Goal: Task Accomplishment & Management: Use online tool/utility

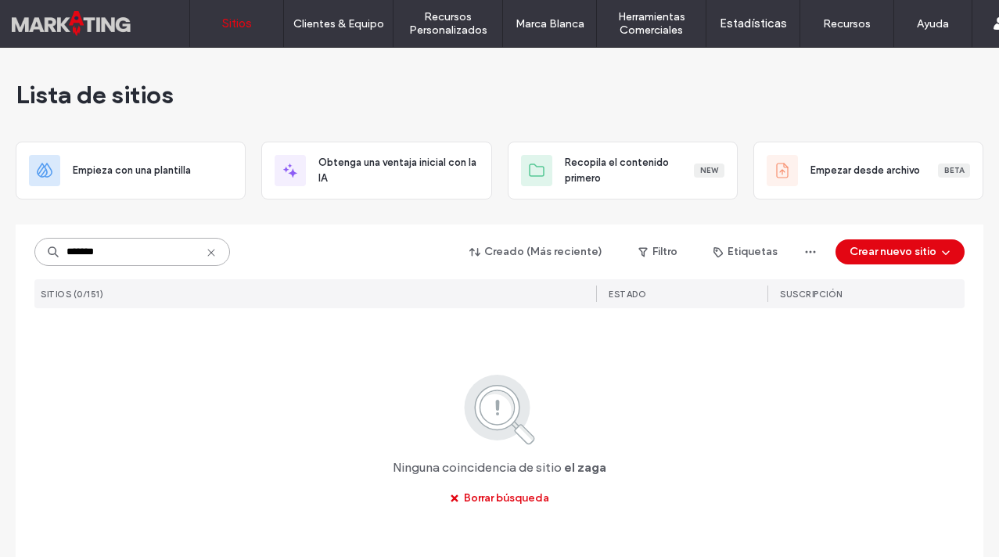
click at [110, 259] on input "*******" at bounding box center [132, 252] width 196 height 28
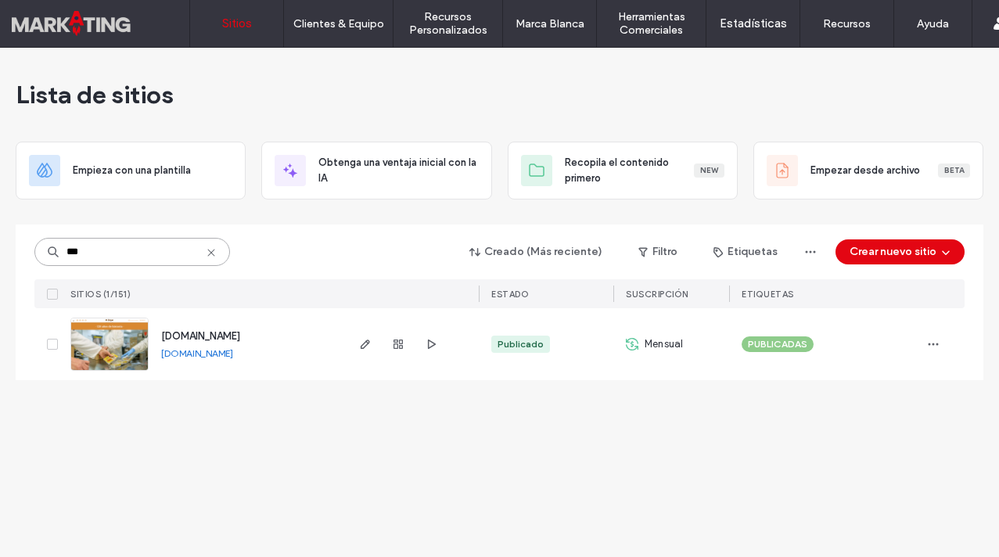
type input "***"
click at [221, 336] on span "[DOMAIN_NAME]" at bounding box center [200, 336] width 79 height 12
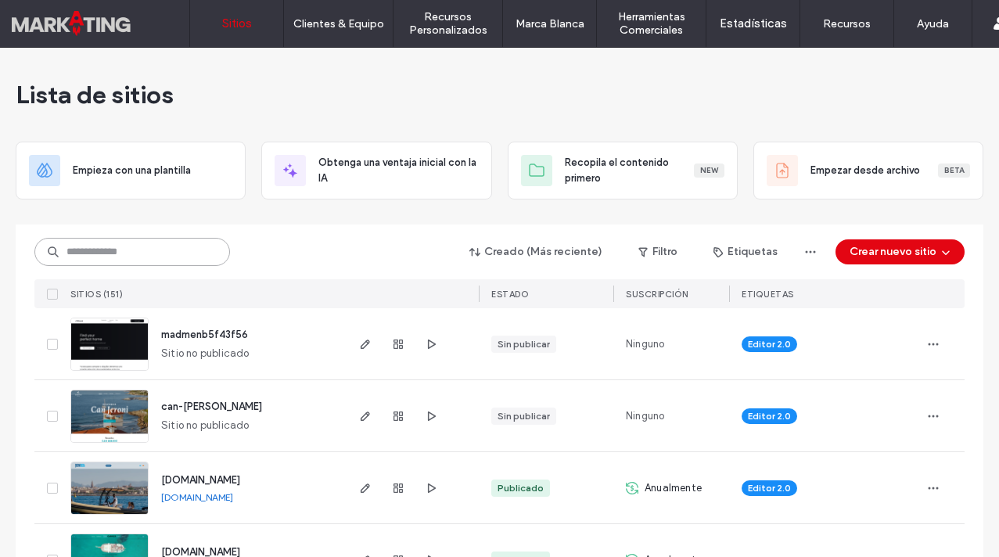
click at [95, 248] on input at bounding box center [132, 252] width 196 height 28
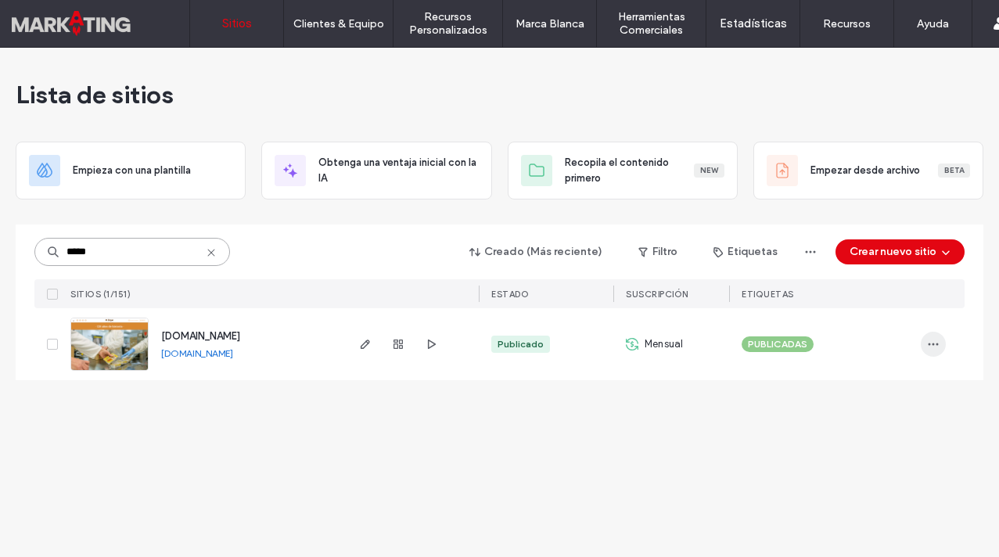
type input "*****"
click at [934, 345] on icon "button" at bounding box center [933, 344] width 13 height 13
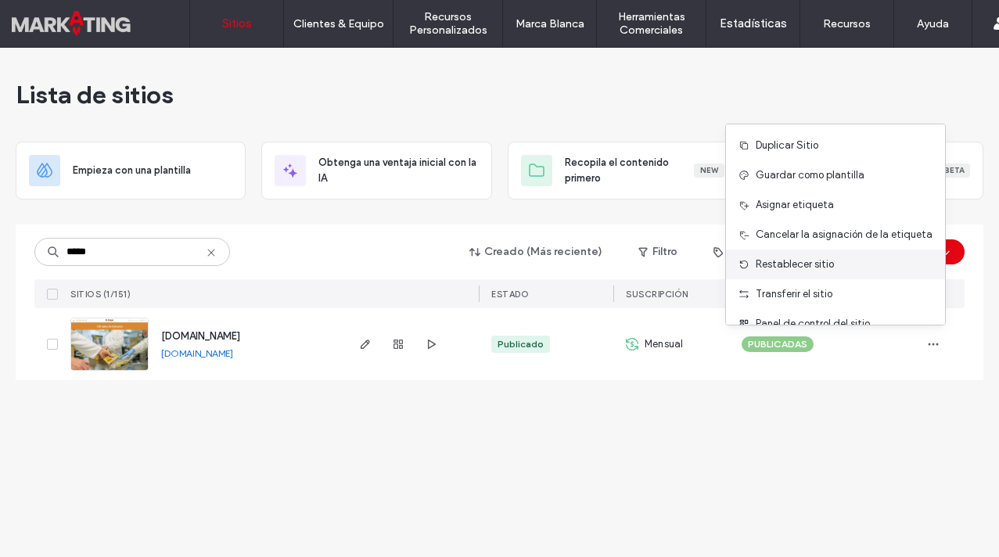
scroll to position [50, 0]
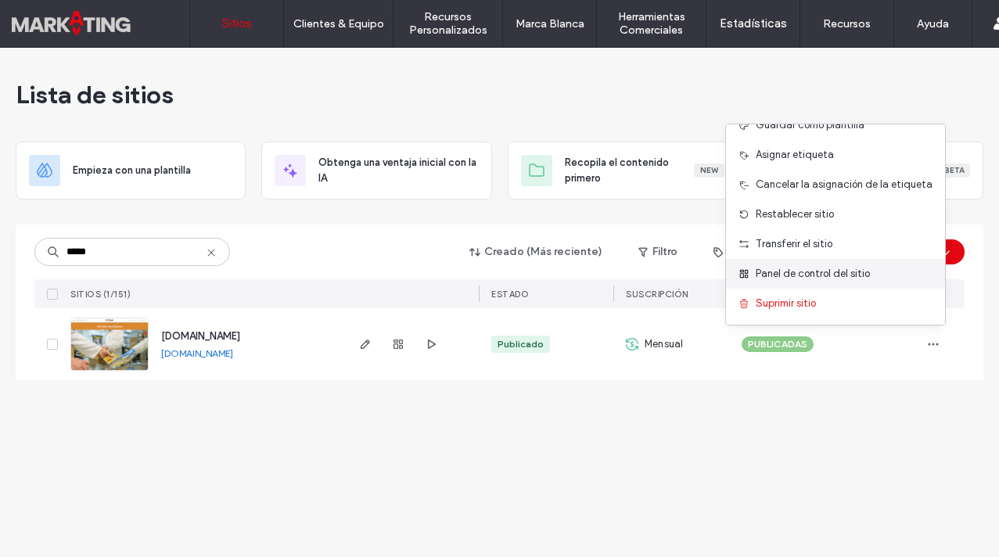
click at [837, 273] on span "Panel de control del sitio" at bounding box center [813, 274] width 114 height 16
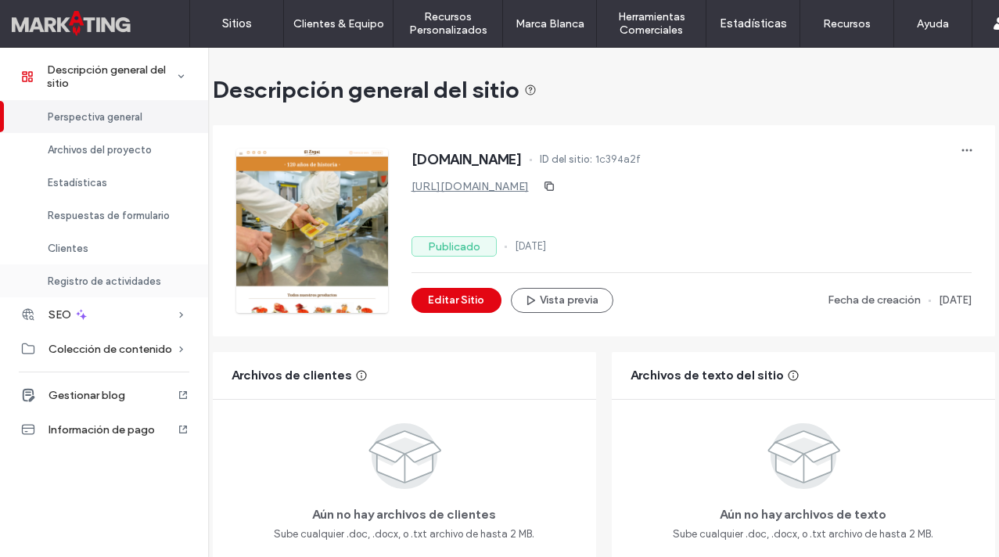
click at [110, 280] on span "Registro de actividades" at bounding box center [104, 281] width 113 height 12
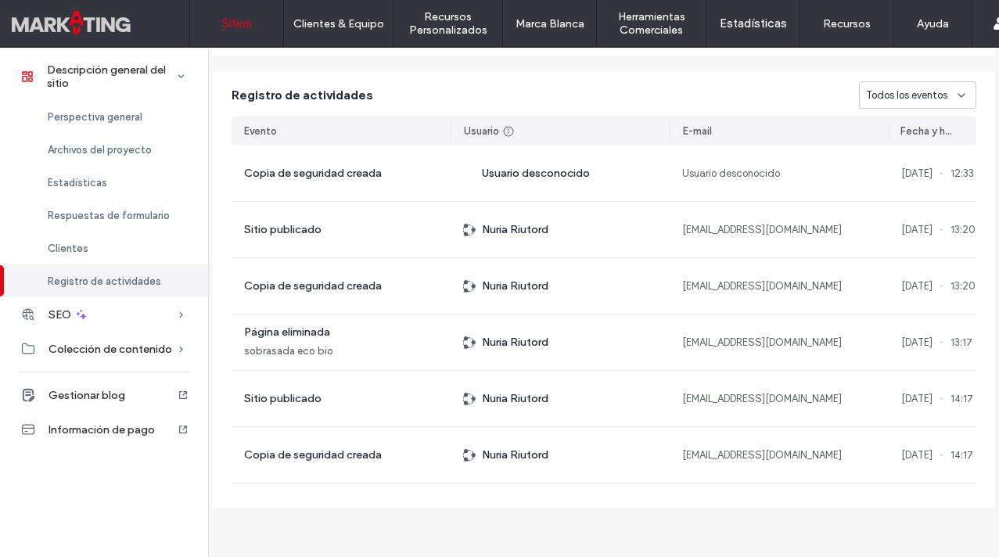
click at [243, 26] on label "Sitios" at bounding box center [237, 23] width 30 height 14
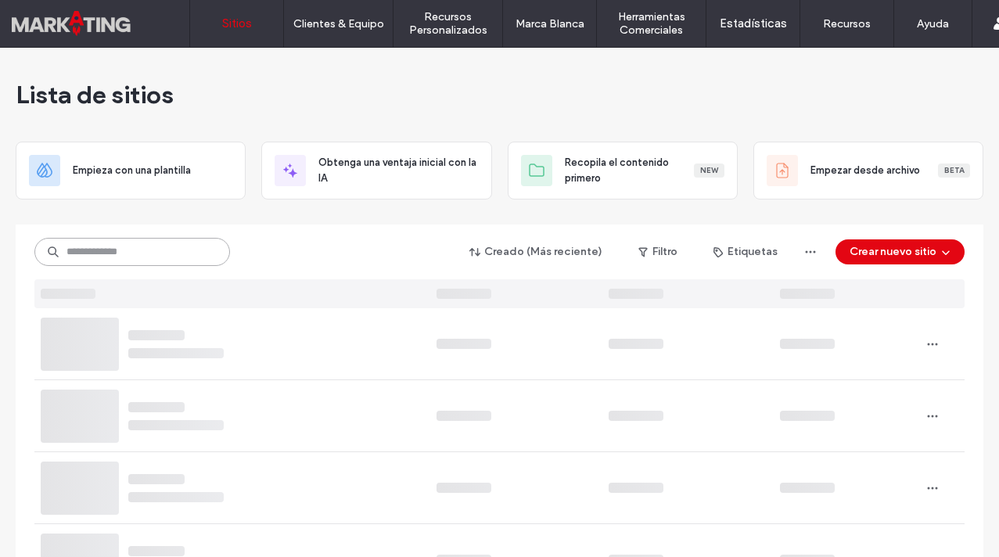
click at [149, 253] on input at bounding box center [132, 252] width 196 height 28
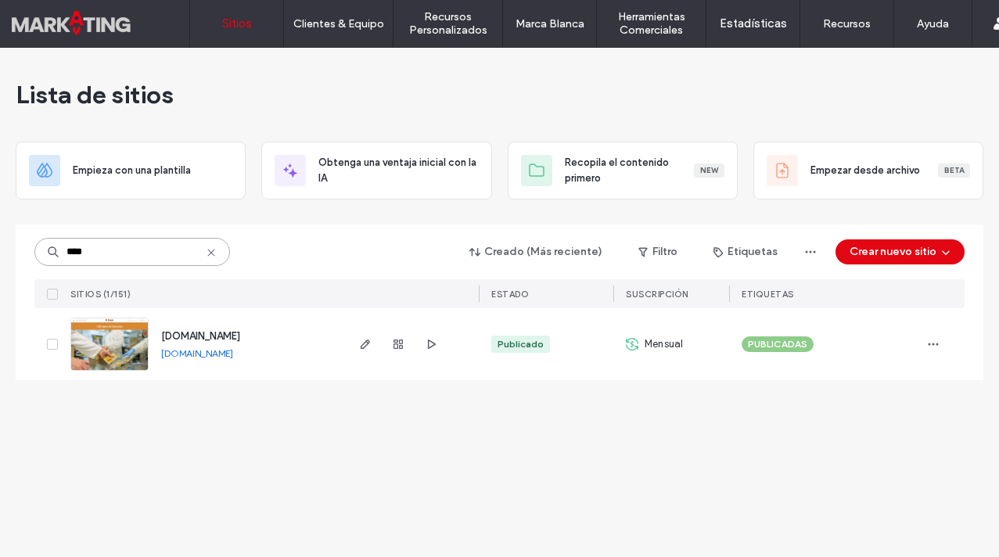
type input "****"
click at [229, 337] on span "[DOMAIN_NAME]" at bounding box center [200, 336] width 79 height 12
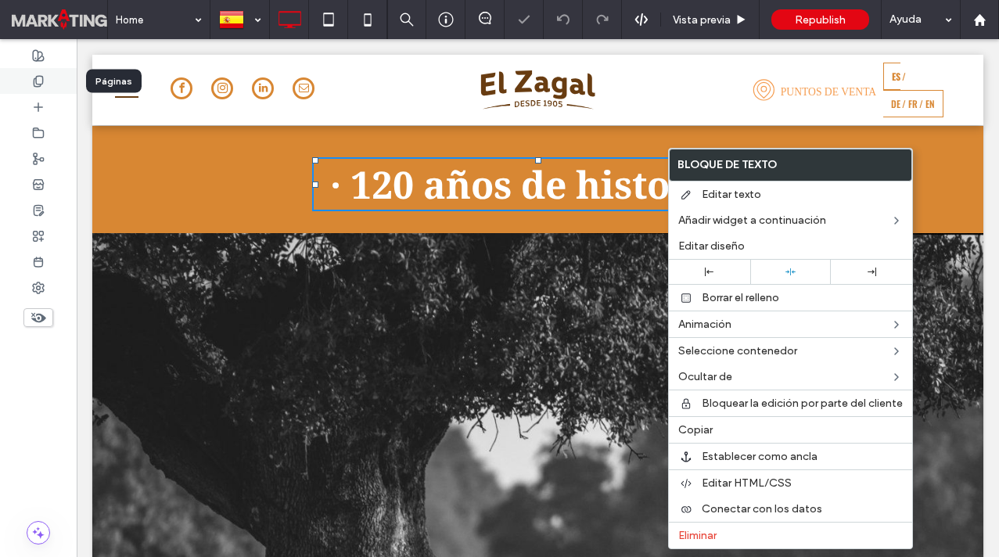
click at [36, 80] on use at bounding box center [38, 81] width 9 height 10
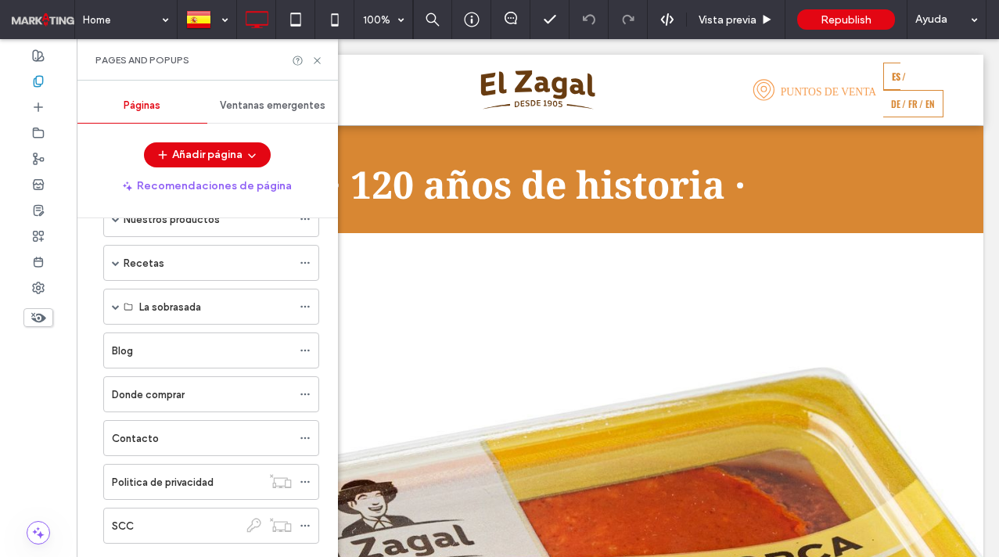
scroll to position [135, 0]
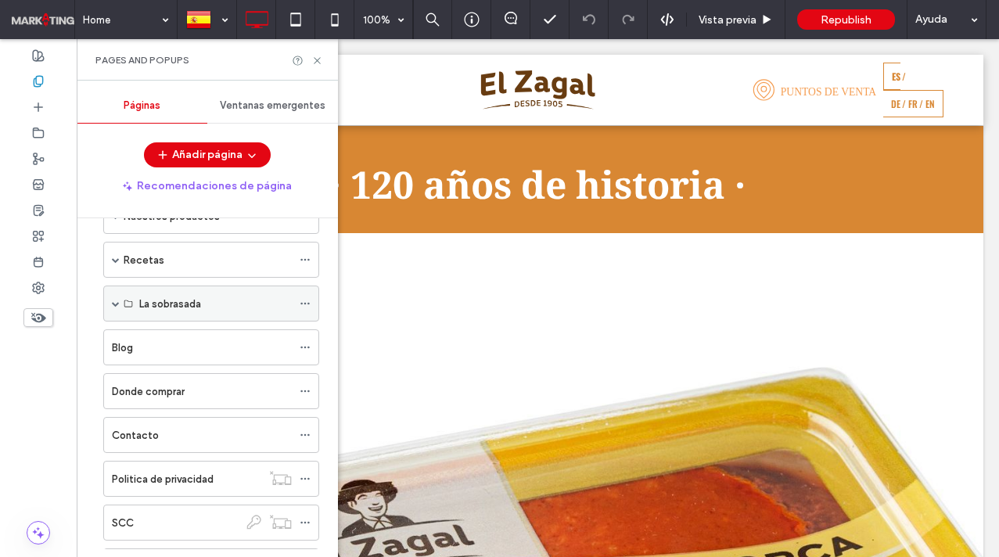
click at [116, 306] on span at bounding box center [116, 304] width 8 height 8
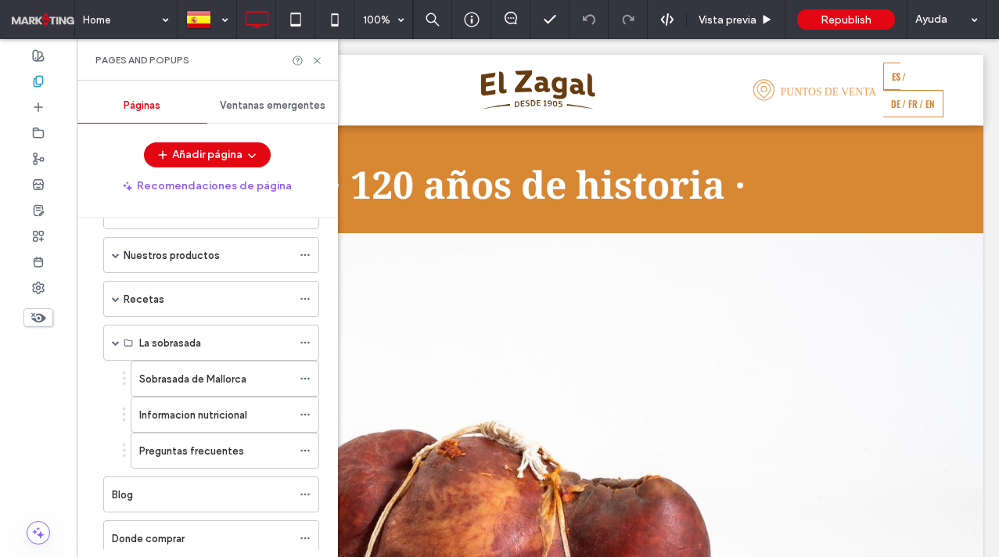
scroll to position [0, 0]
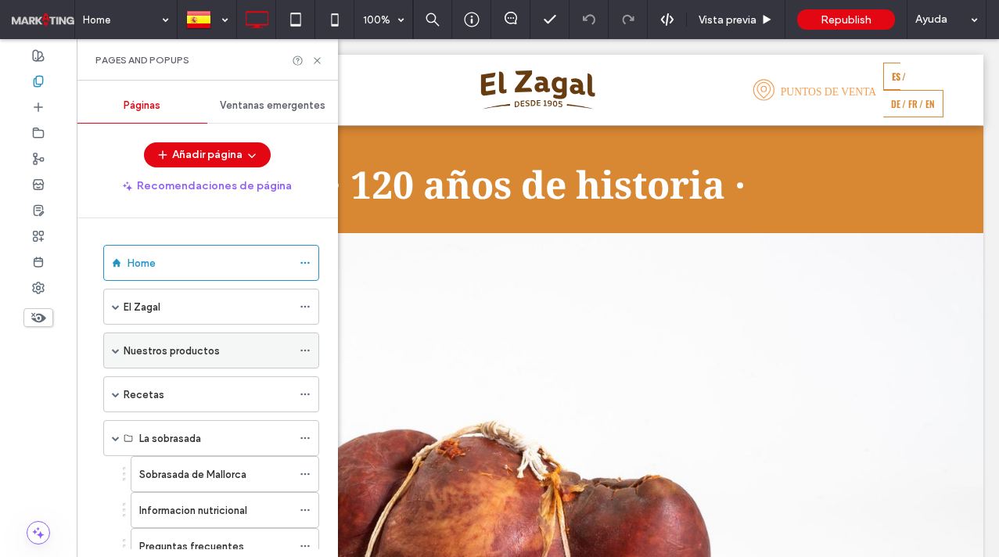
click at [114, 350] on span at bounding box center [116, 351] width 8 height 8
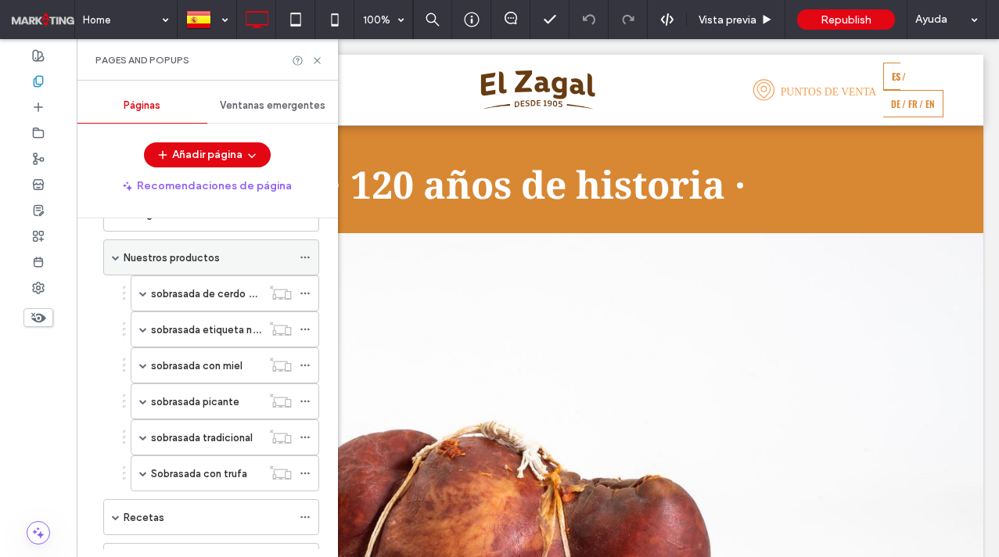
scroll to position [107, 0]
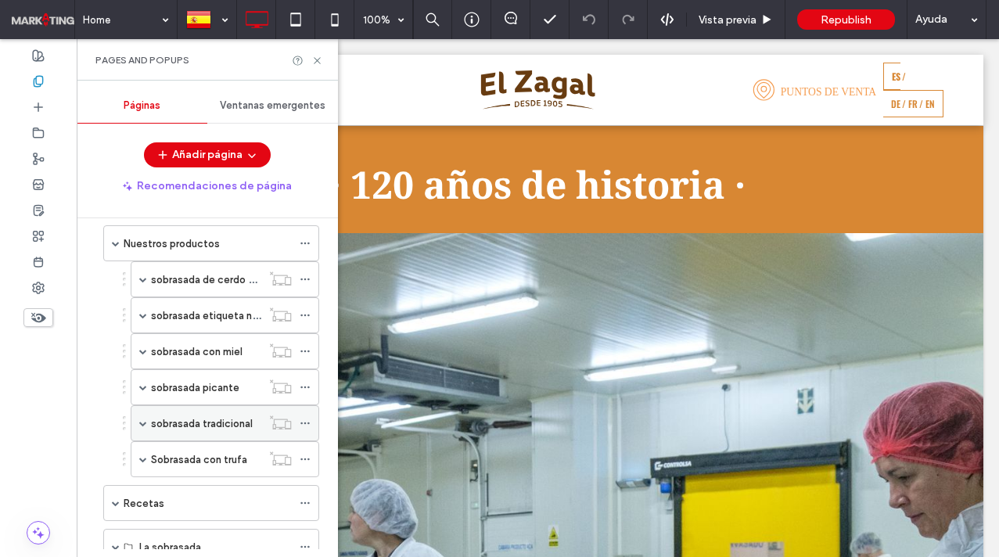
click at [197, 417] on label "sobrasada tradicional" at bounding box center [202, 423] width 102 height 27
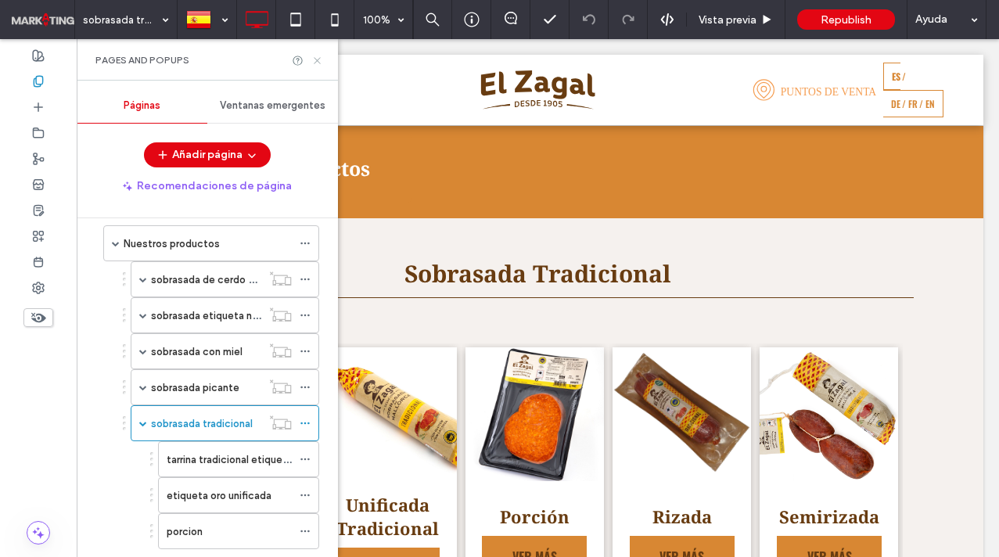
click at [320, 59] on icon at bounding box center [317, 61] width 12 height 12
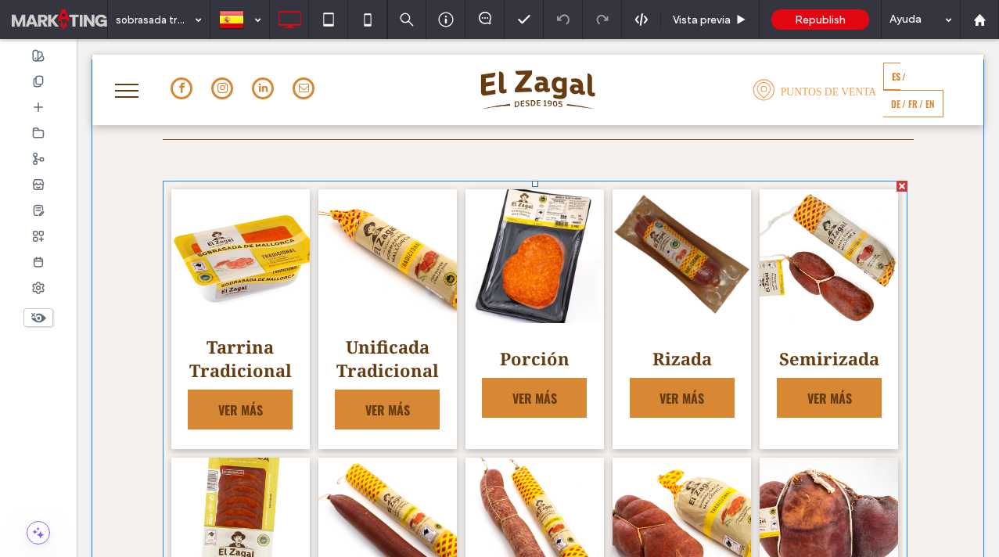
scroll to position [159, 0]
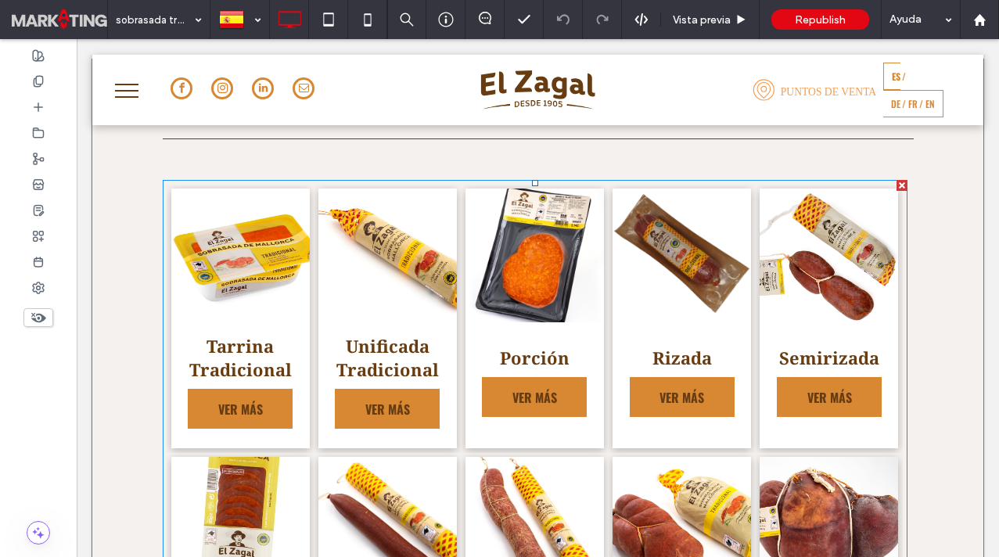
click at [581, 286] on link at bounding box center [535, 256] width 147 height 142
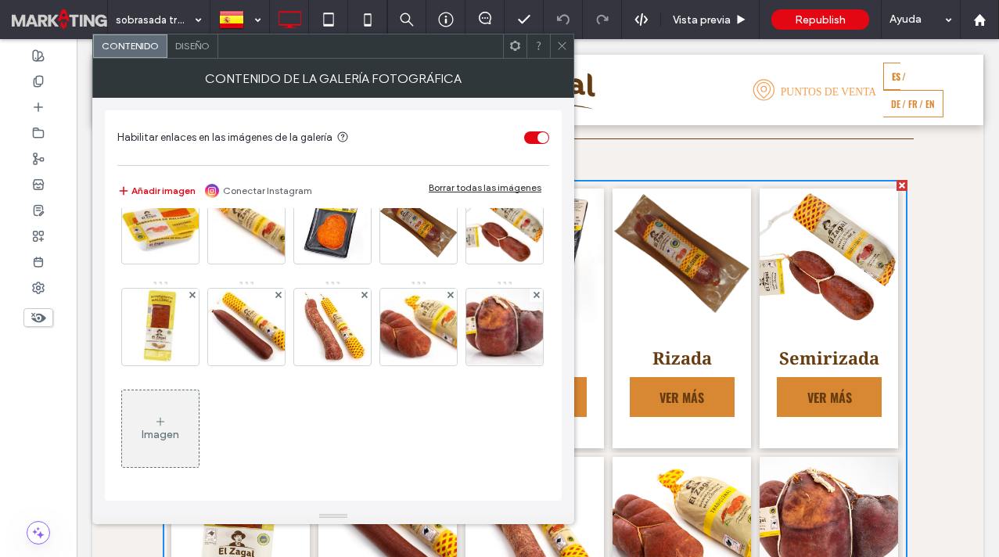
scroll to position [0, 0]
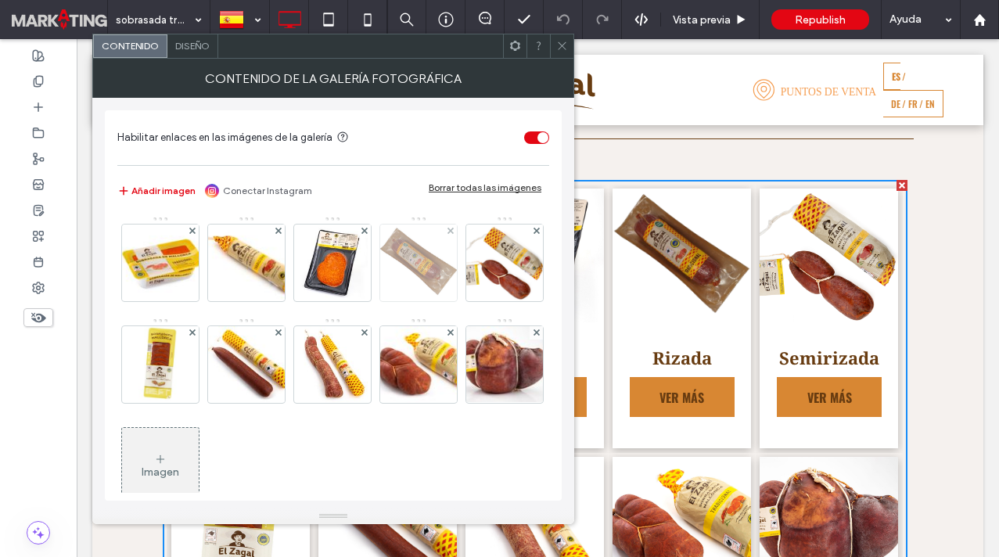
click at [417, 260] on img at bounding box center [418, 263] width 84 height 77
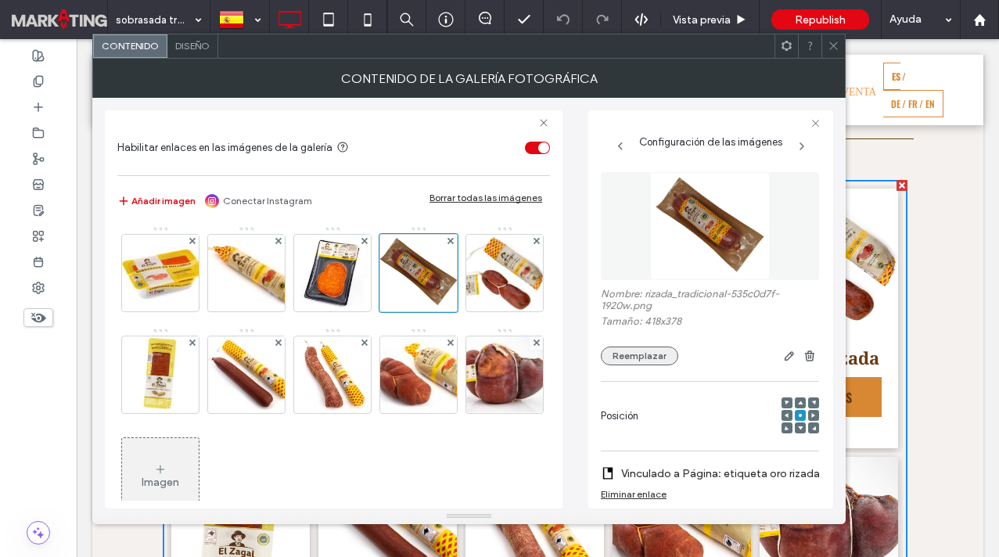
click at [620, 361] on button "Reemplazar" at bounding box center [639, 356] width 77 height 19
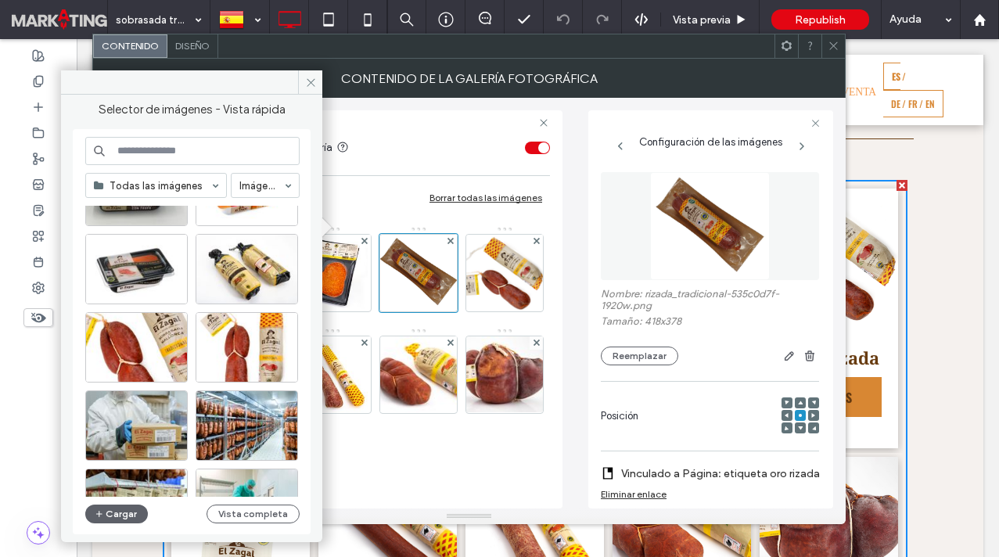
scroll to position [343, 0]
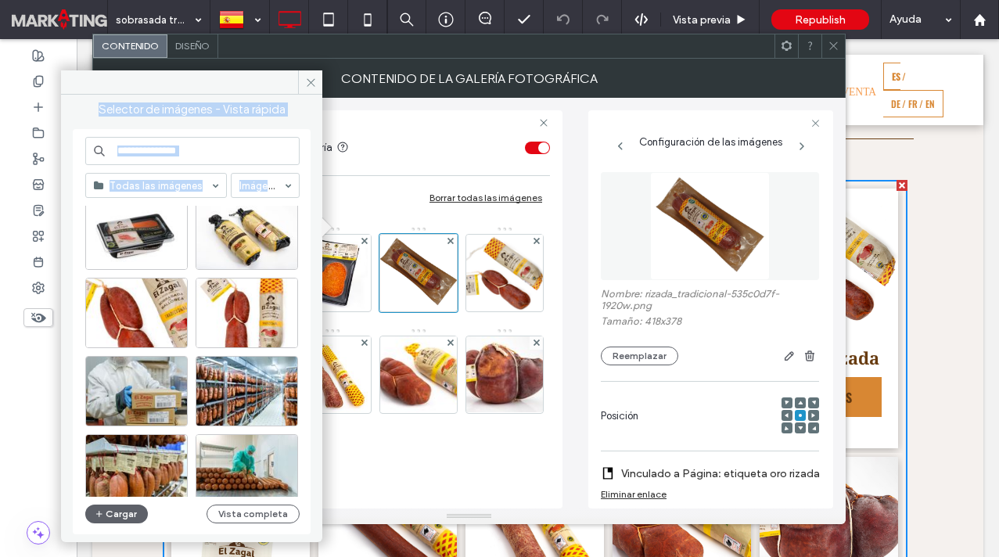
drag, startPoint x: 186, startPoint y: 81, endPoint x: 302, endPoint y: 58, distance: 118.0
click at [302, 59] on div "Selector de imágenes - Vista rápida Todas las imágenes Imágenes Imágenes del si…" at bounding box center [468, 291] width 753 height 465
drag, startPoint x: 234, startPoint y: 84, endPoint x: 366, endPoint y: 120, distance: 136.8
click at [368, 120] on div "Selector de imágenes - Vista rápida Todas las imágenes Imágenes Imágenes del si…" at bounding box center [468, 291] width 753 height 465
drag, startPoint x: 260, startPoint y: 80, endPoint x: 232, endPoint y: 80, distance: 28.2
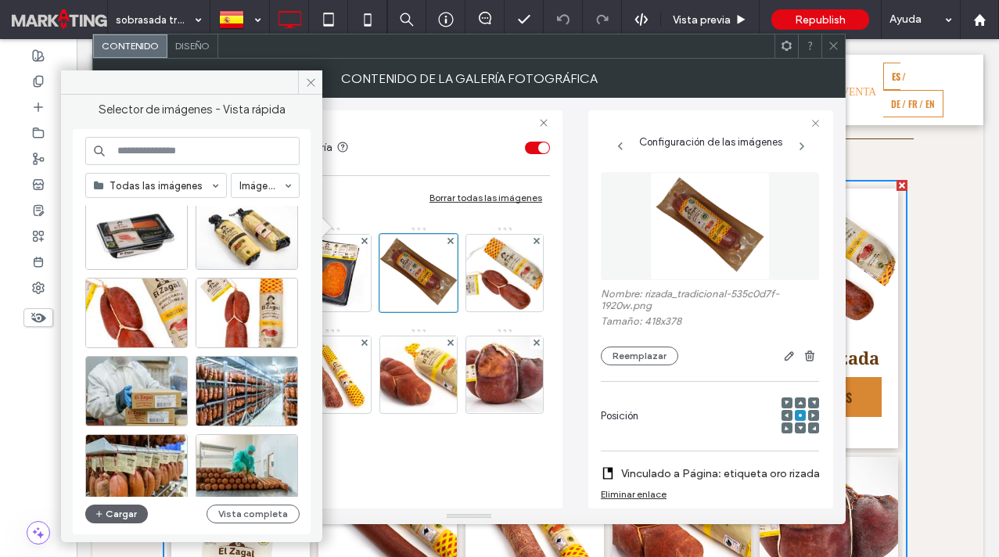
click at [232, 80] on div at bounding box center [191, 82] width 261 height 24
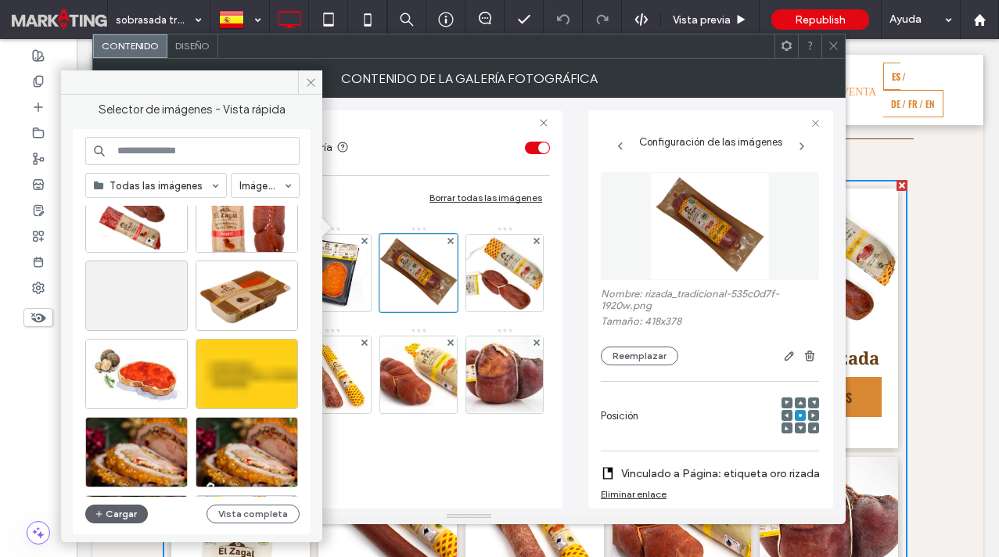
scroll to position [1769, 0]
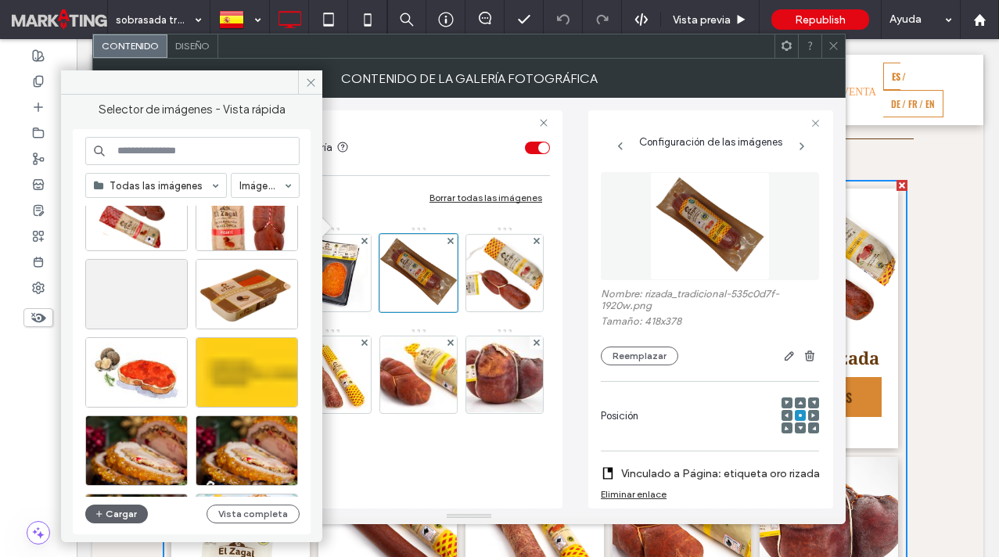
click at [190, 156] on input at bounding box center [192, 151] width 214 height 28
type input "****"
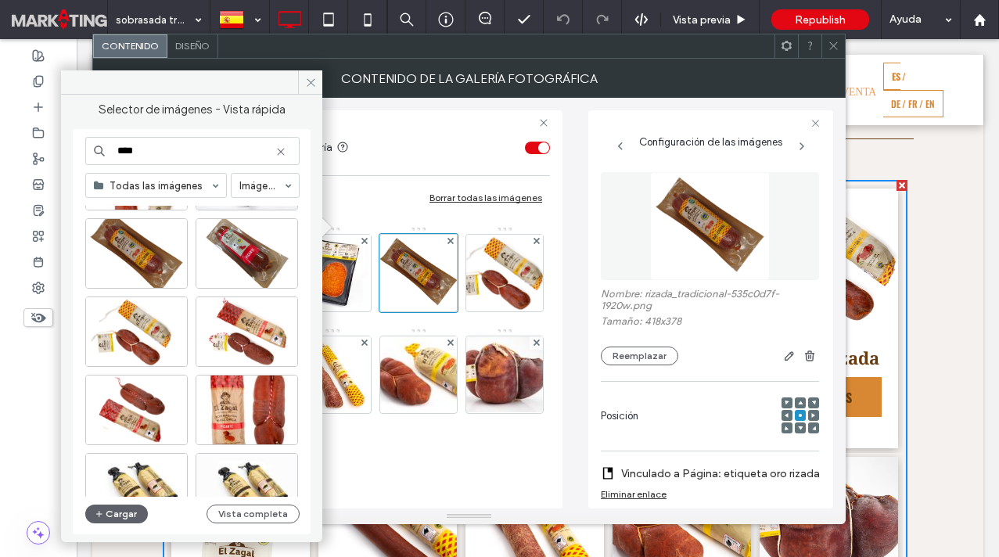
scroll to position [0, 0]
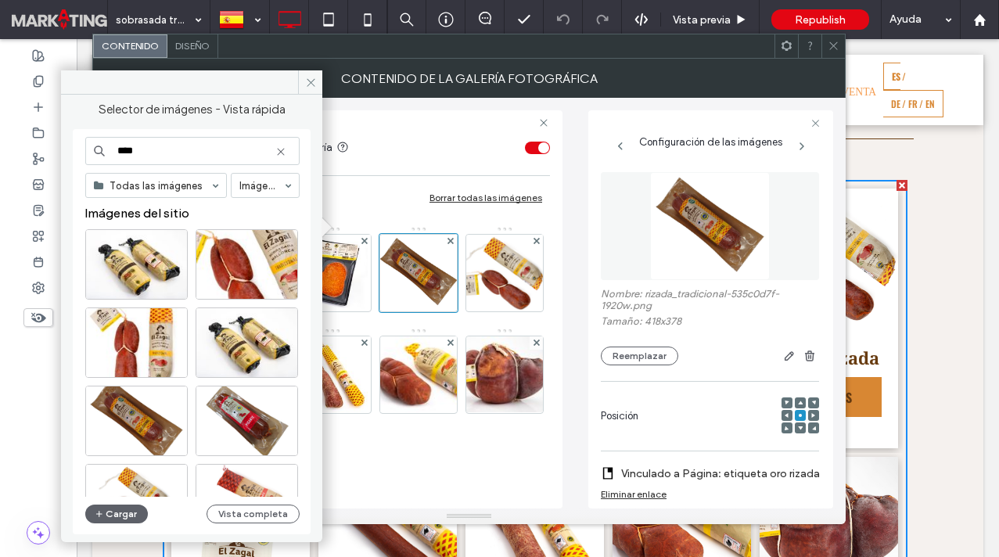
click at [128, 158] on input "****" at bounding box center [192, 151] width 214 height 28
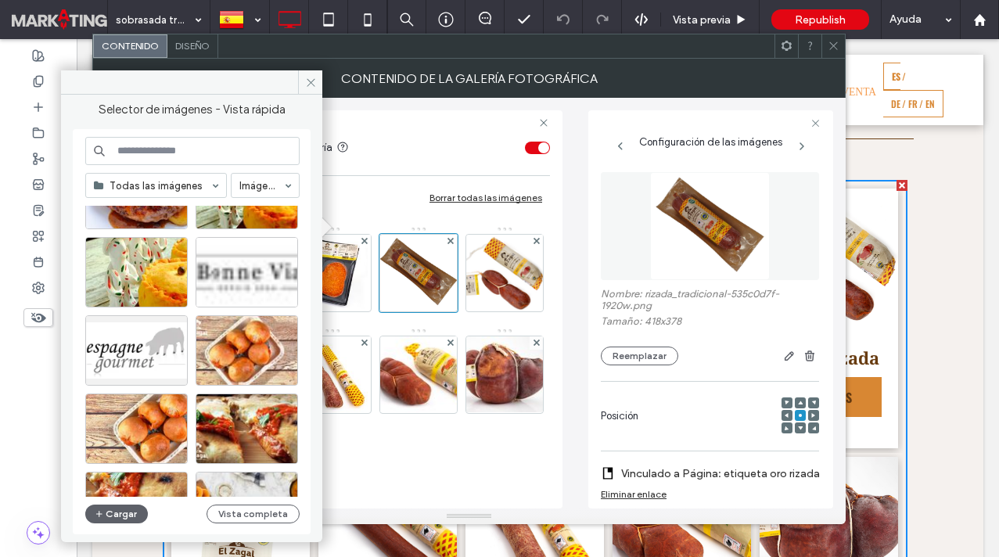
scroll to position [7040, 0]
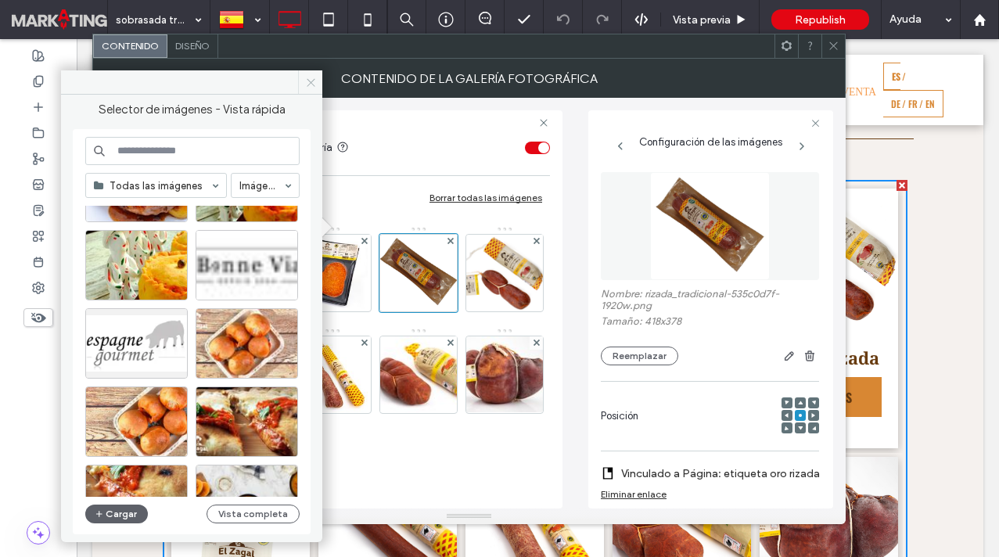
click at [311, 85] on icon at bounding box center [311, 83] width 12 height 12
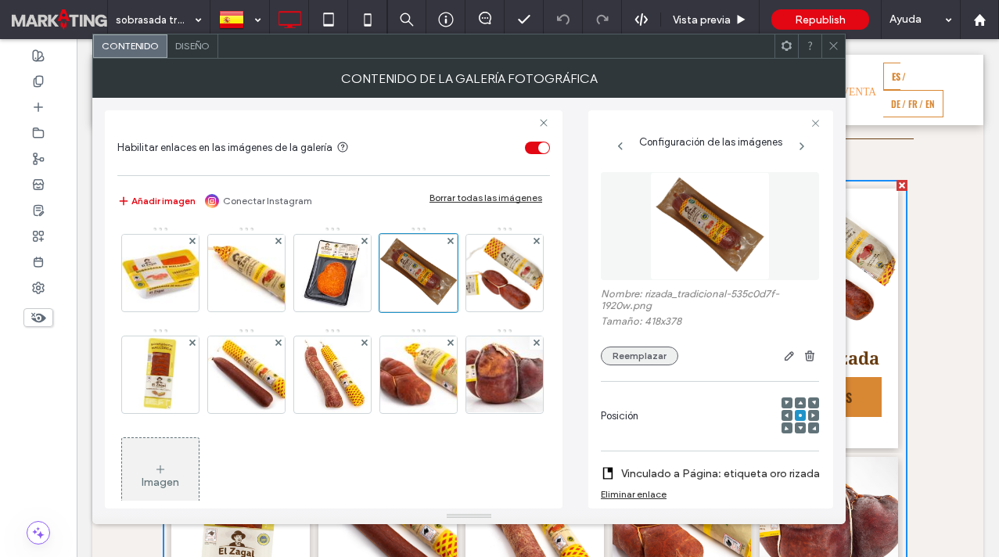
click at [644, 363] on button "Reemplazar" at bounding box center [639, 356] width 77 height 19
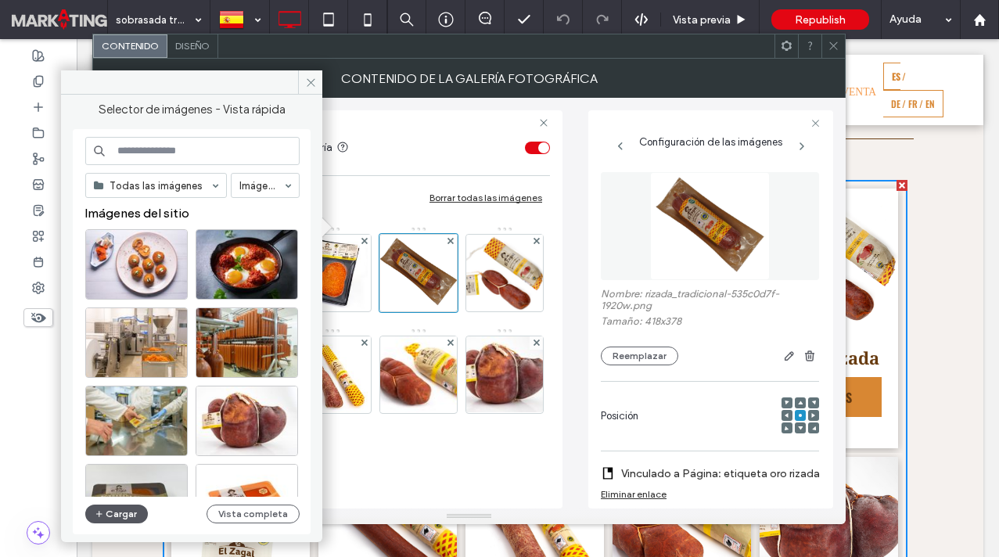
click at [111, 516] on button "Cargar" at bounding box center [116, 514] width 63 height 19
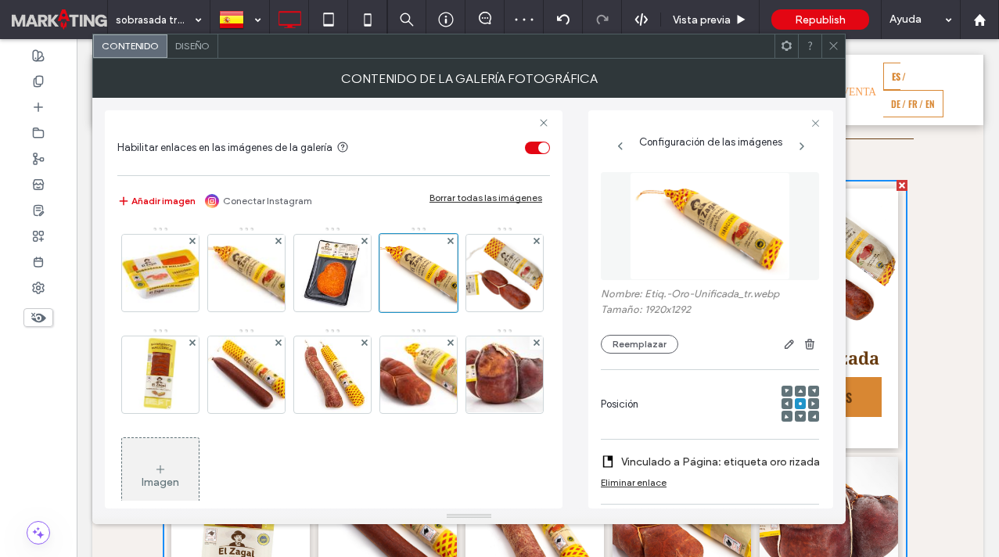
click at [834, 48] on icon at bounding box center [834, 46] width 12 height 12
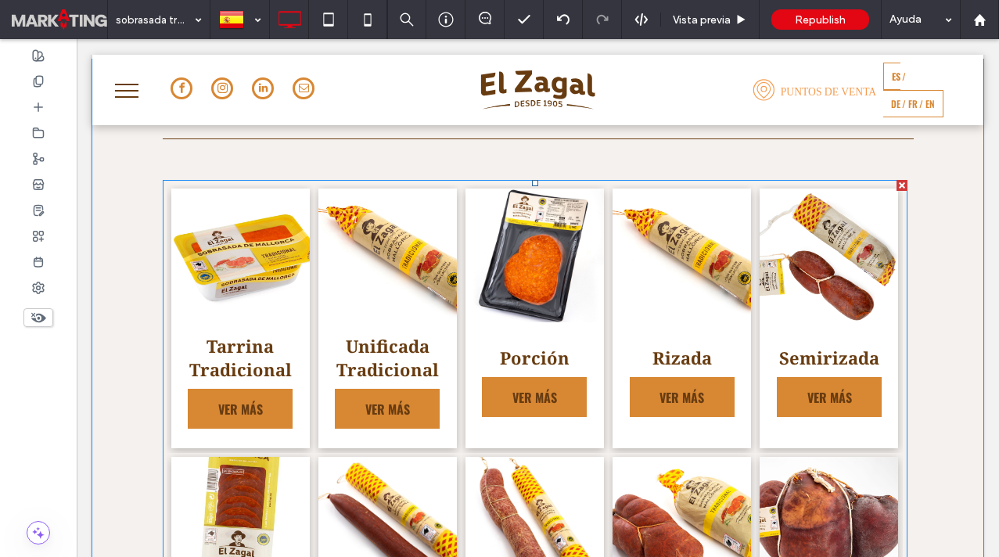
click at [412, 308] on link at bounding box center [387, 256] width 147 height 142
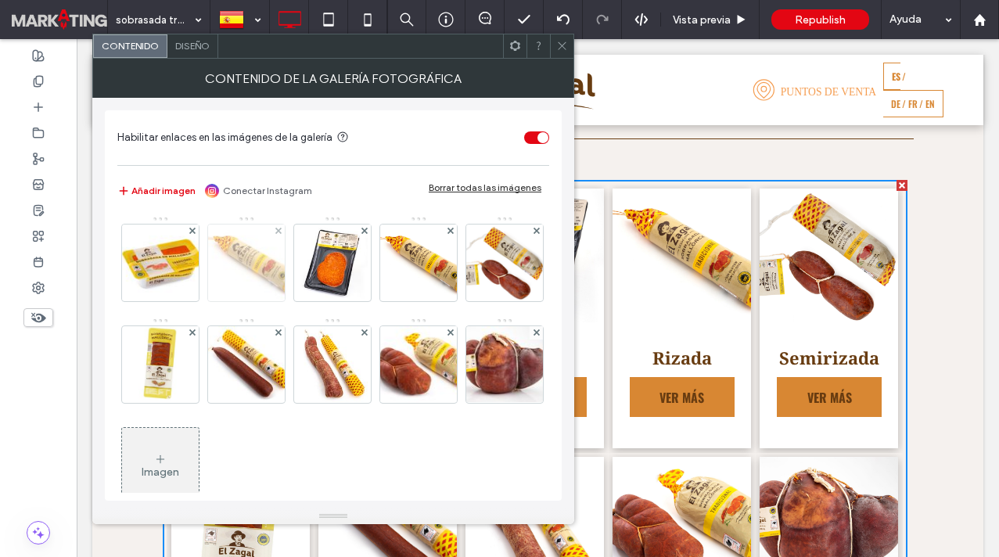
click at [233, 259] on img at bounding box center [246, 263] width 115 height 77
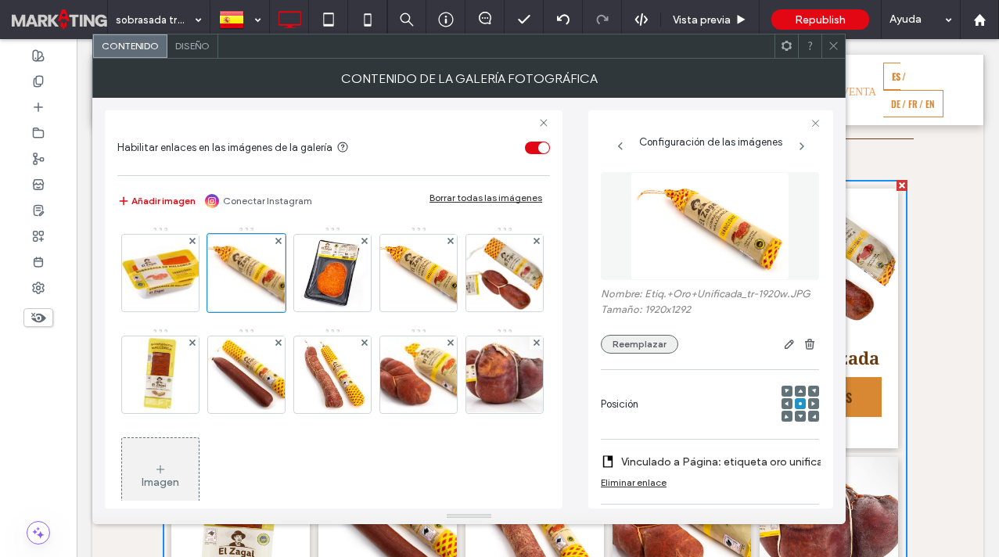
click at [639, 352] on button "Reemplazar" at bounding box center [639, 344] width 77 height 19
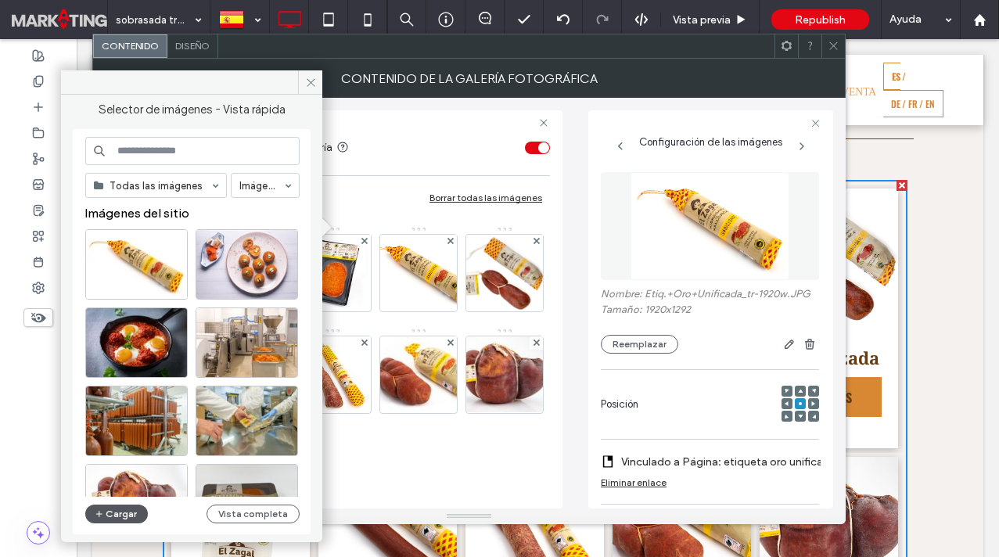
click at [115, 515] on button "Cargar" at bounding box center [116, 514] width 63 height 19
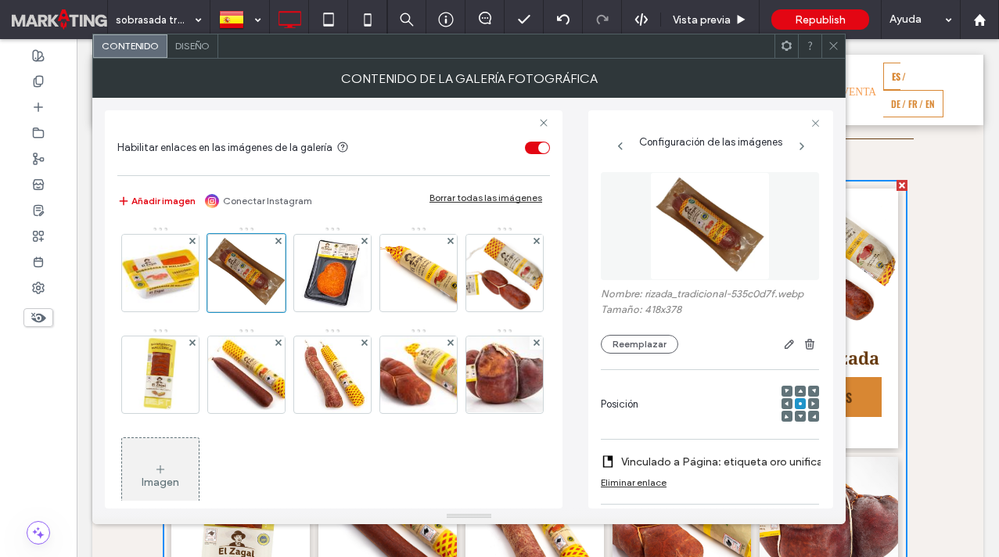
click at [832, 47] on use at bounding box center [833, 46] width 8 height 8
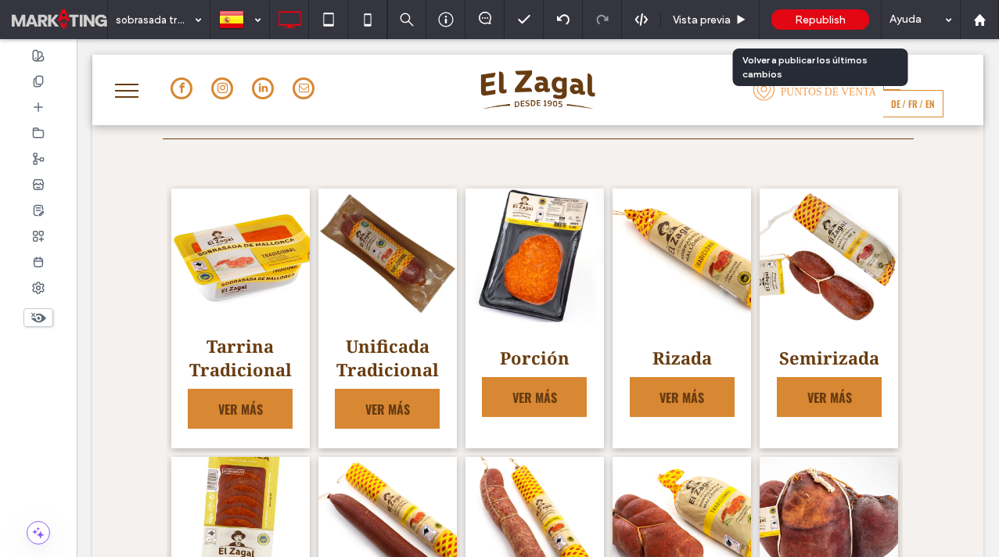
click at [818, 21] on span "Republish" at bounding box center [820, 19] width 51 height 13
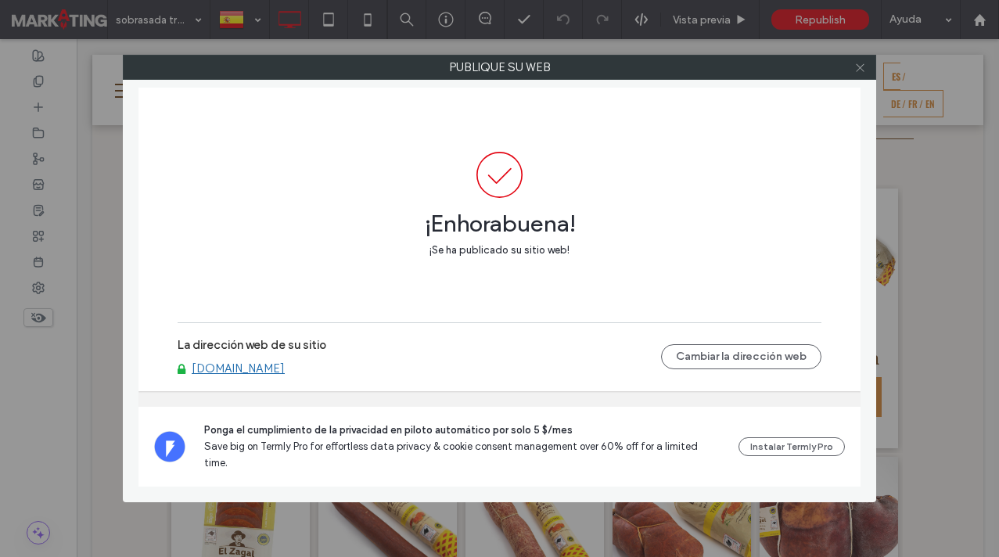
click at [858, 69] on icon at bounding box center [860, 68] width 12 height 12
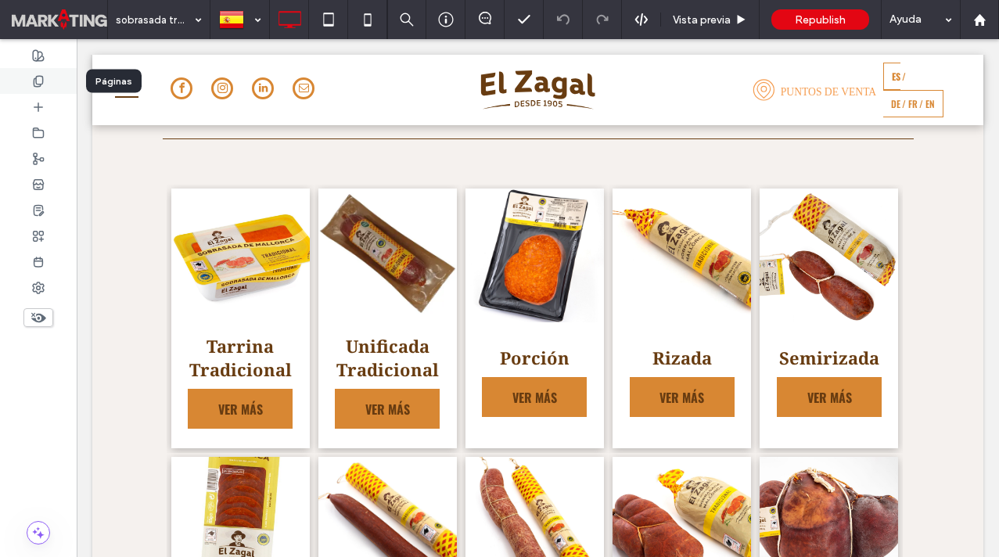
click at [40, 77] on icon at bounding box center [38, 81] width 13 height 13
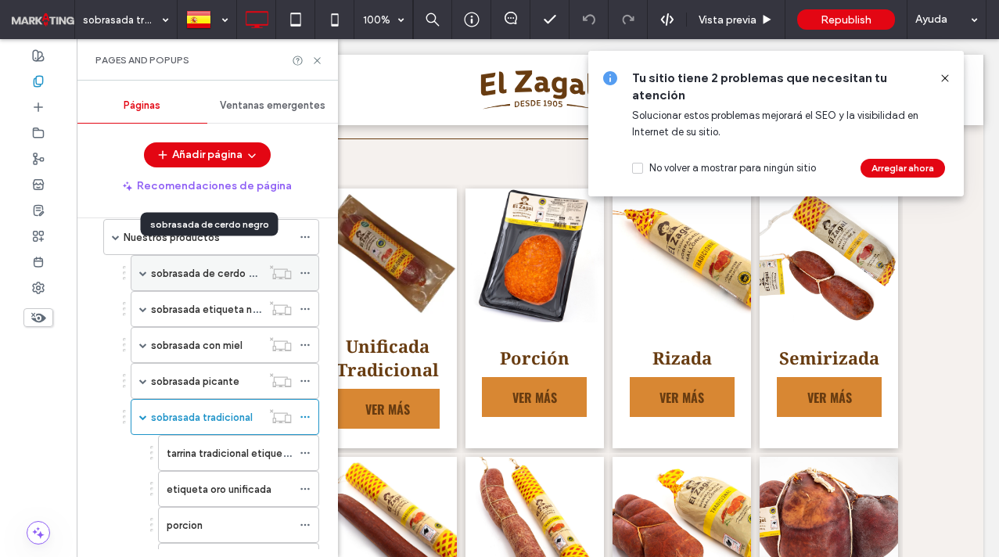
scroll to position [150, 0]
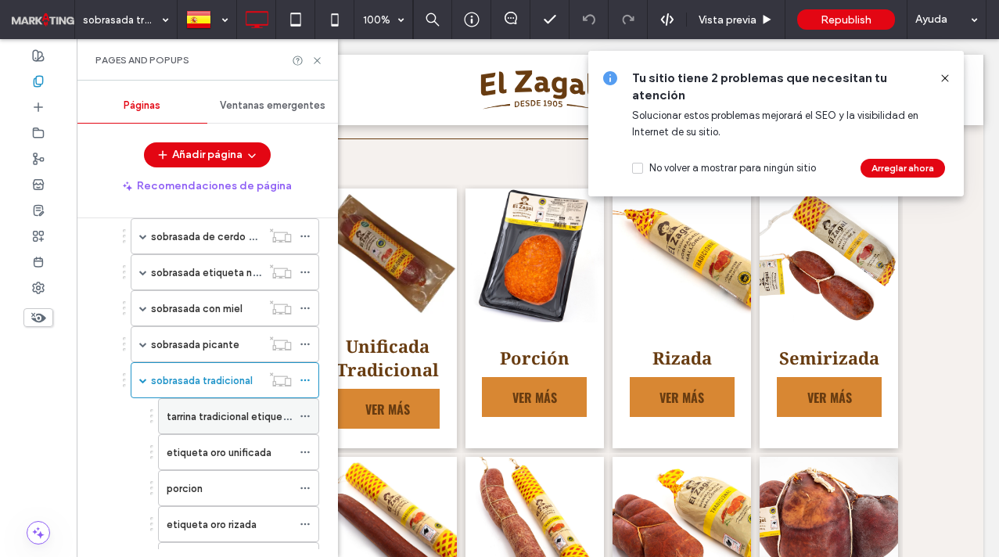
click at [203, 414] on label "tarrina tradicional etiqueta oro" at bounding box center [239, 416] width 144 height 27
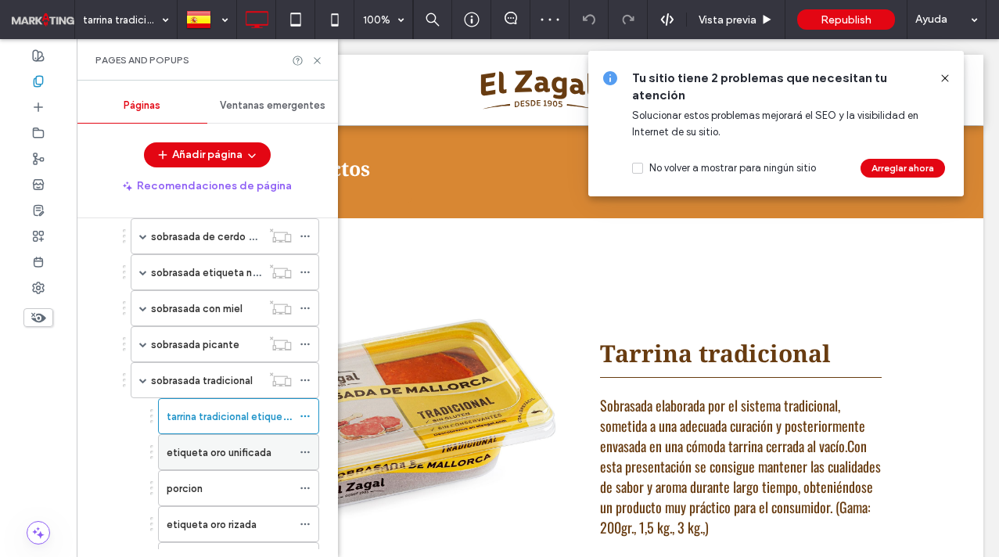
click at [253, 452] on label "etiqueta oro unificada" at bounding box center [219, 452] width 105 height 27
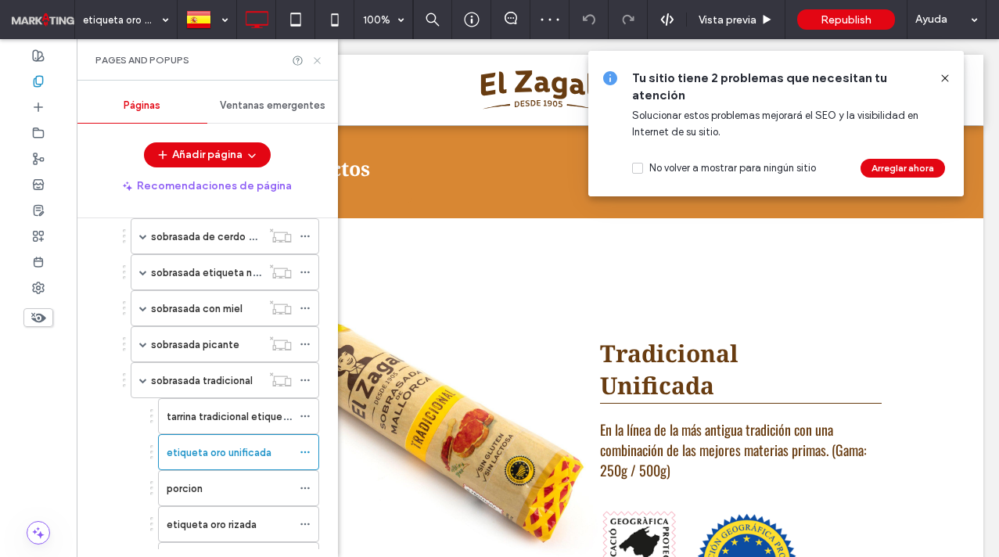
click at [318, 56] on icon at bounding box center [317, 61] width 12 height 12
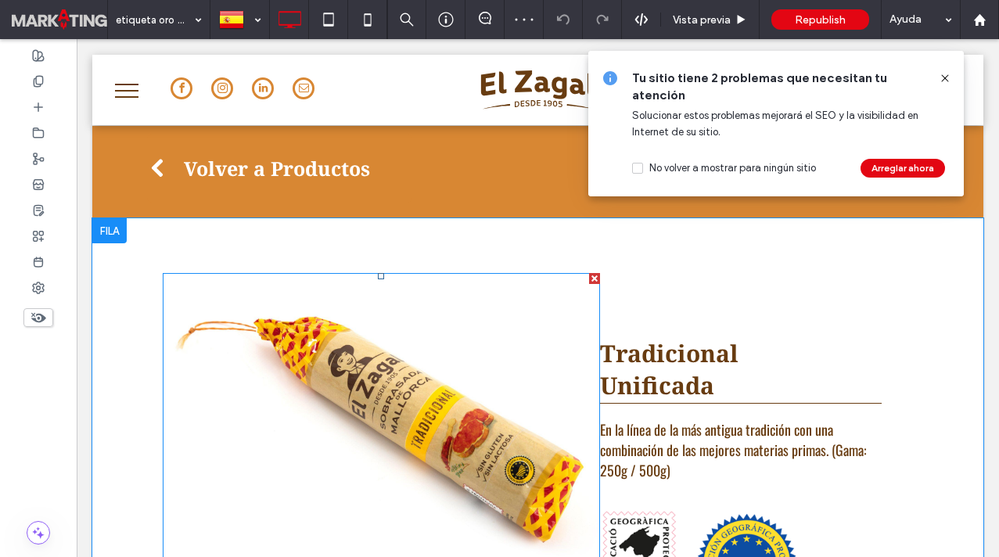
click at [390, 380] on img at bounding box center [382, 420] width 438 height 295
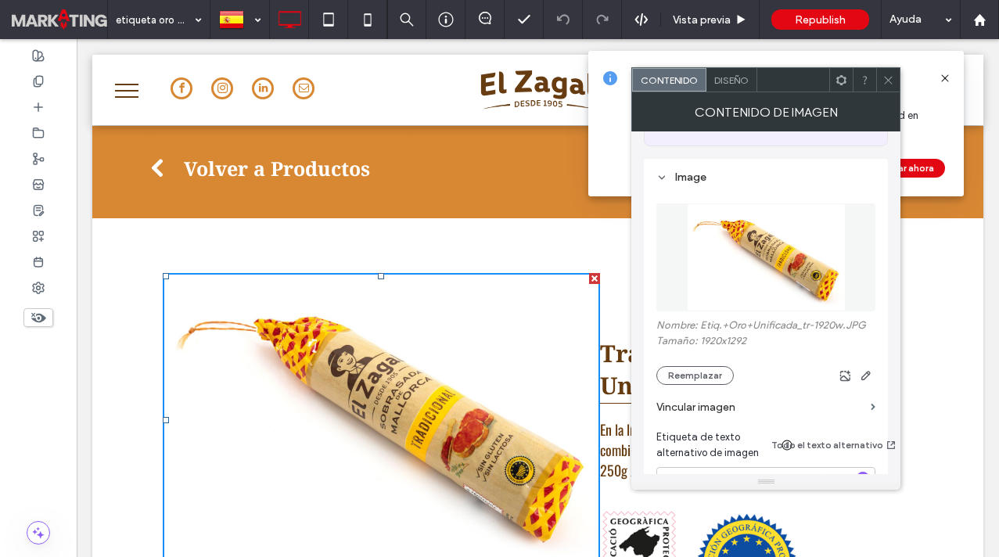
scroll to position [153, 0]
click at [697, 377] on button "Reemplazar" at bounding box center [694, 374] width 77 height 19
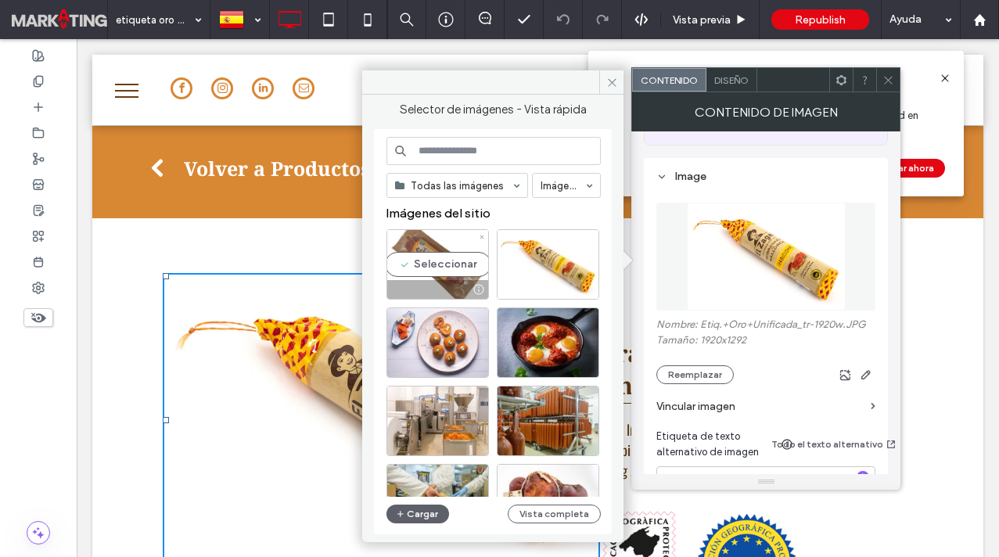
click at [432, 265] on div "Seleccionar" at bounding box center [437, 264] width 102 height 70
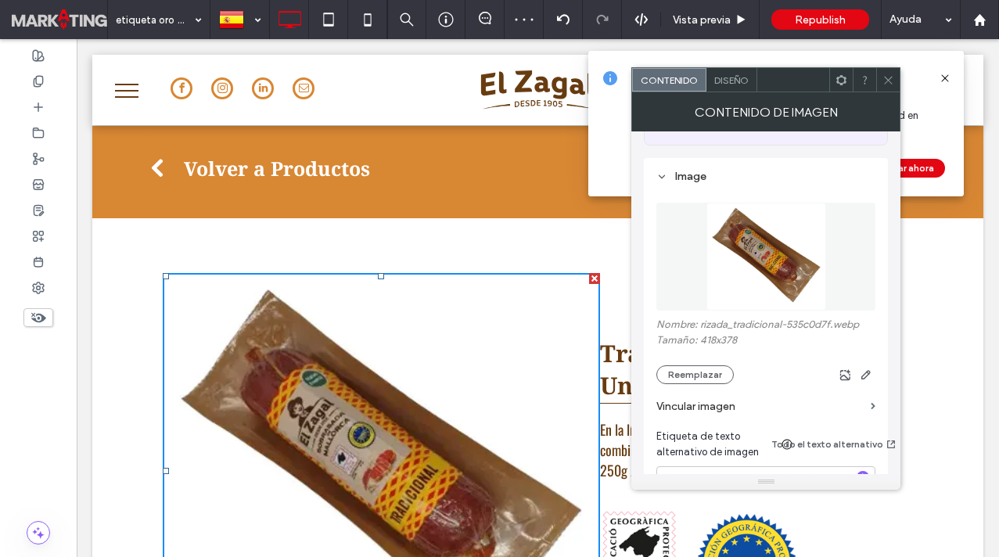
click at [888, 83] on icon at bounding box center [888, 80] width 12 height 12
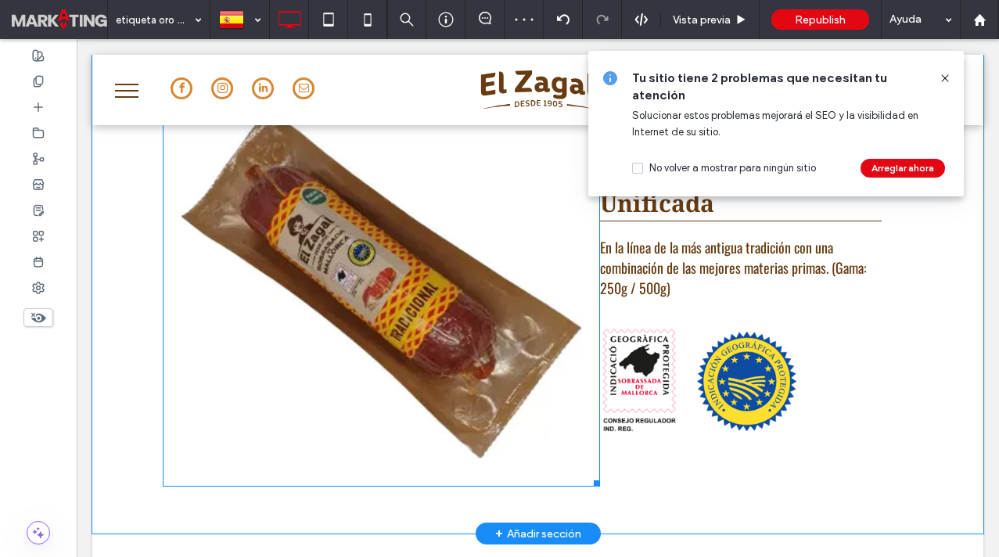
scroll to position [0, 0]
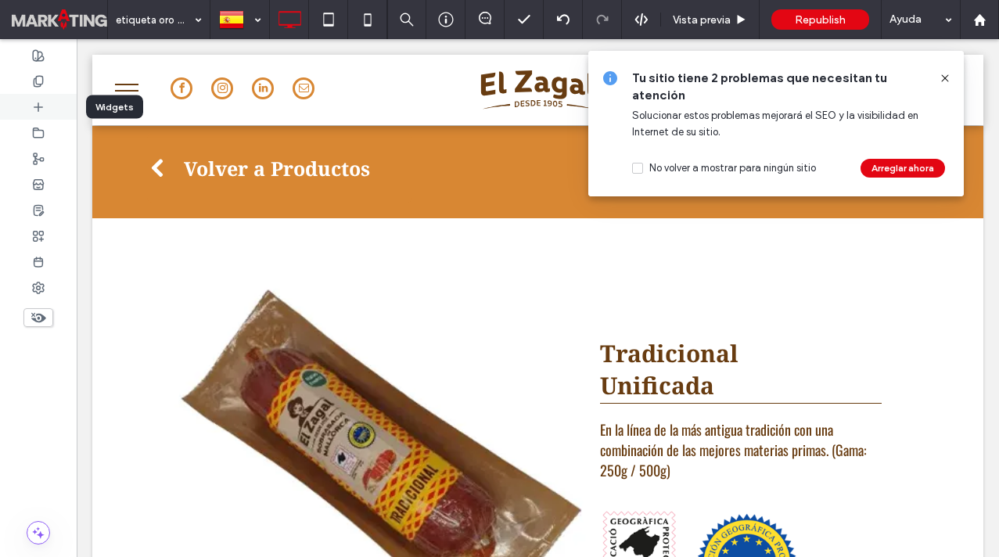
click at [41, 104] on icon at bounding box center [38, 107] width 13 height 13
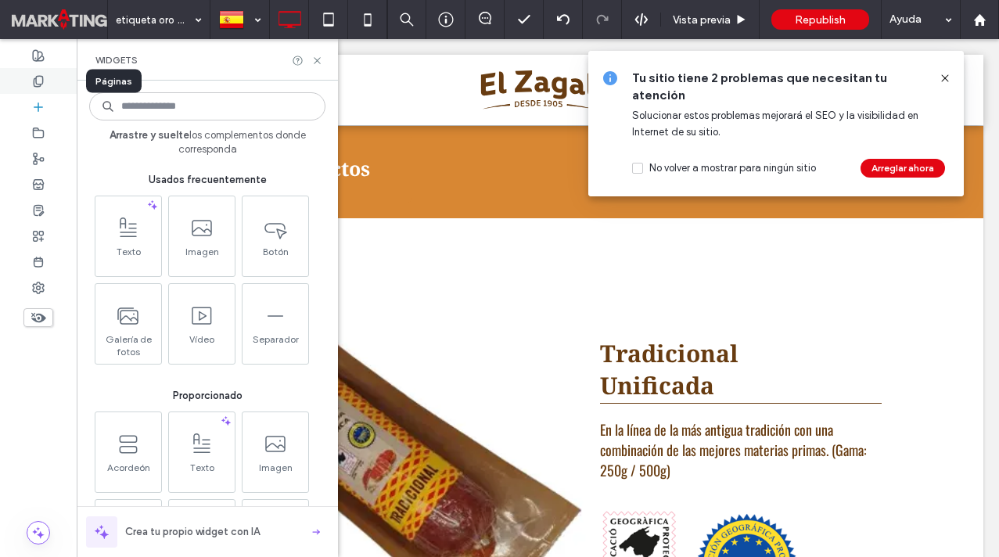
click at [41, 84] on use at bounding box center [38, 81] width 9 height 10
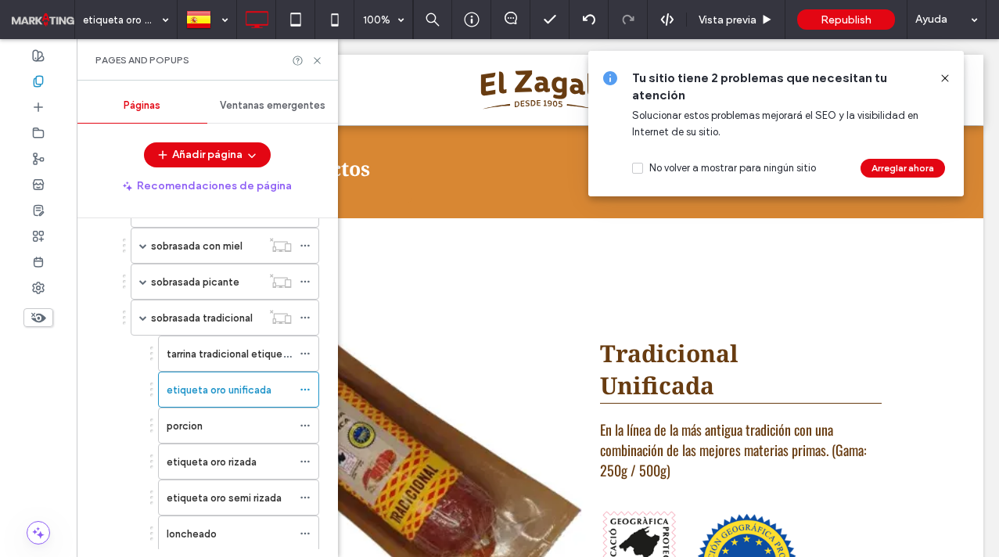
scroll to position [215, 0]
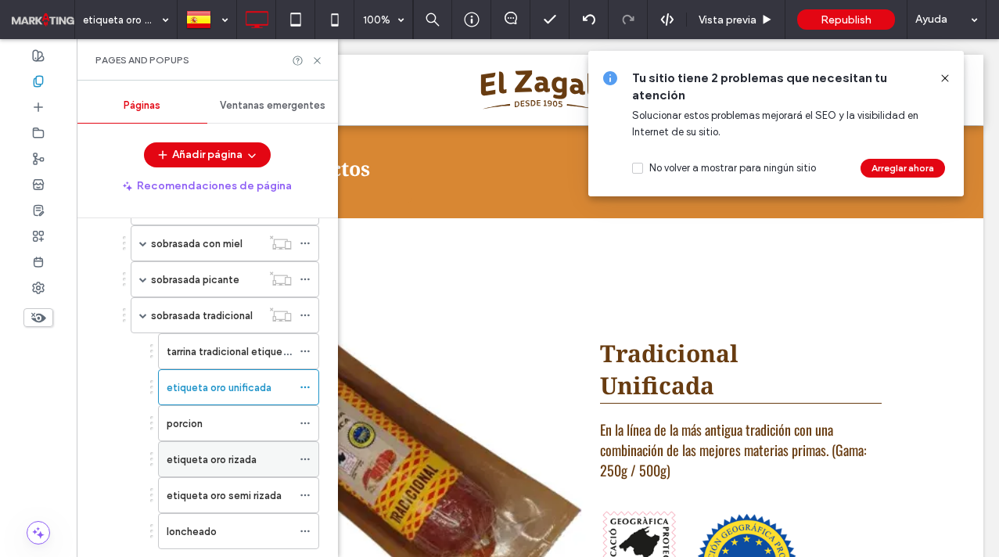
click at [248, 459] on label "etiqueta oro rizada" at bounding box center [212, 459] width 90 height 27
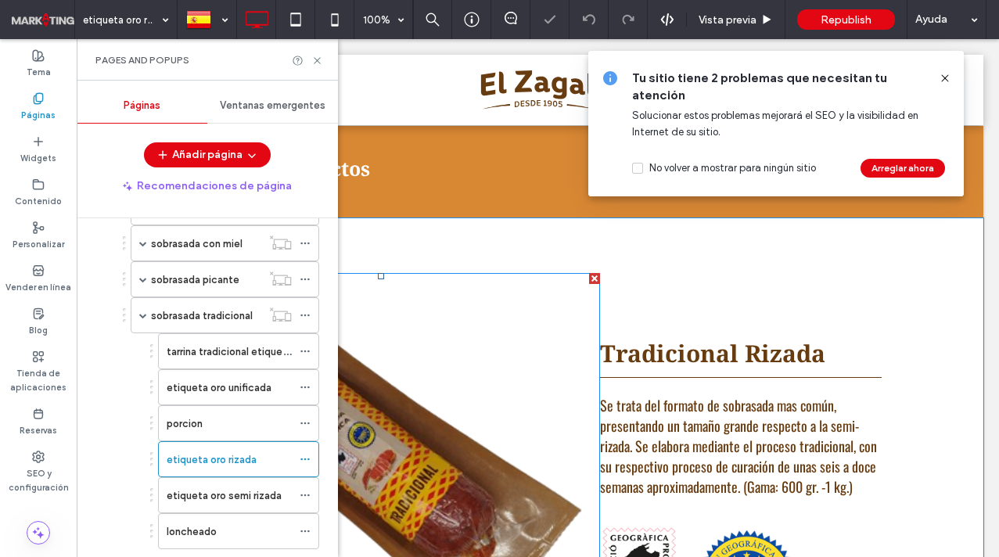
click at [430, 444] on img at bounding box center [382, 471] width 438 height 396
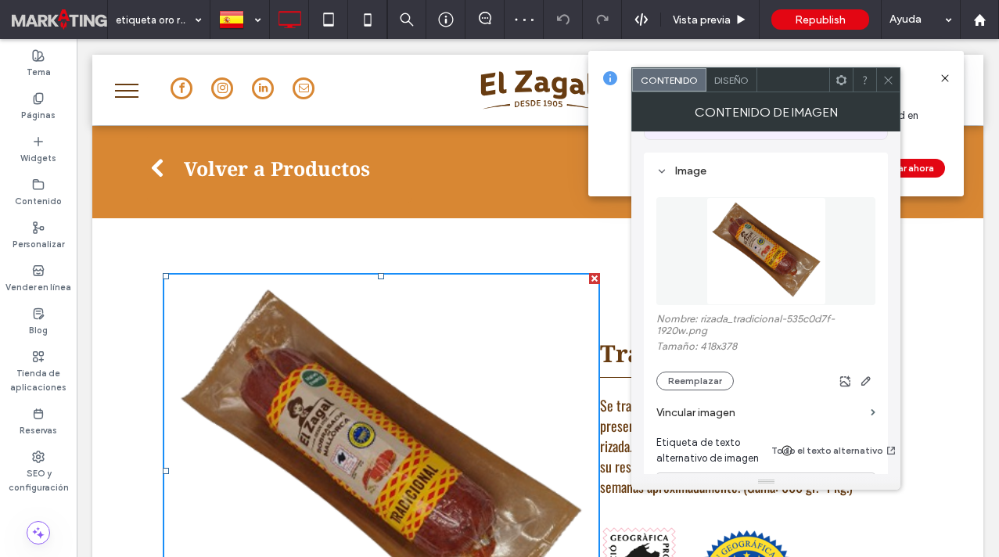
scroll to position [160, 0]
click at [691, 383] on button "Reemplazar" at bounding box center [694, 379] width 77 height 19
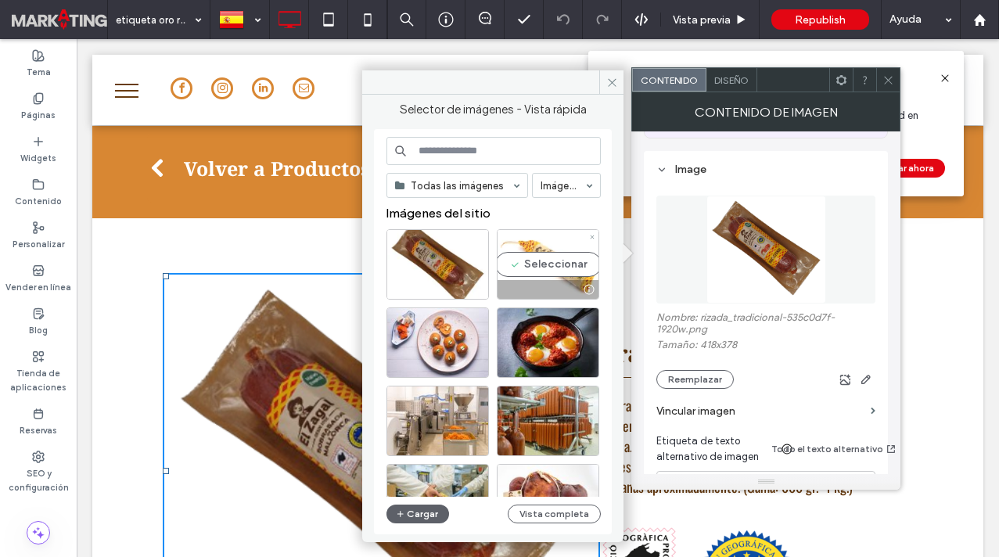
click at [555, 256] on div "Seleccionar" at bounding box center [548, 264] width 102 height 70
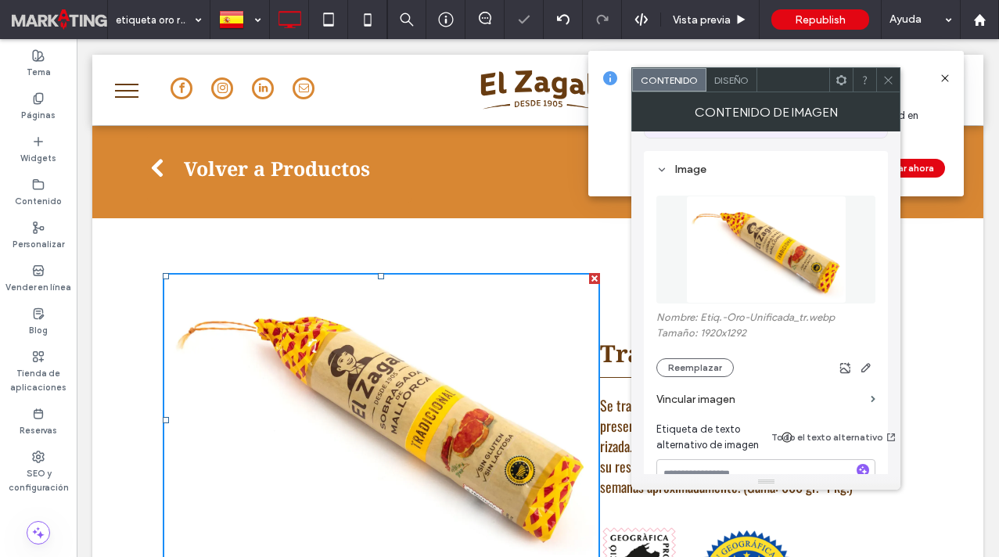
click at [888, 77] on icon at bounding box center [888, 80] width 12 height 12
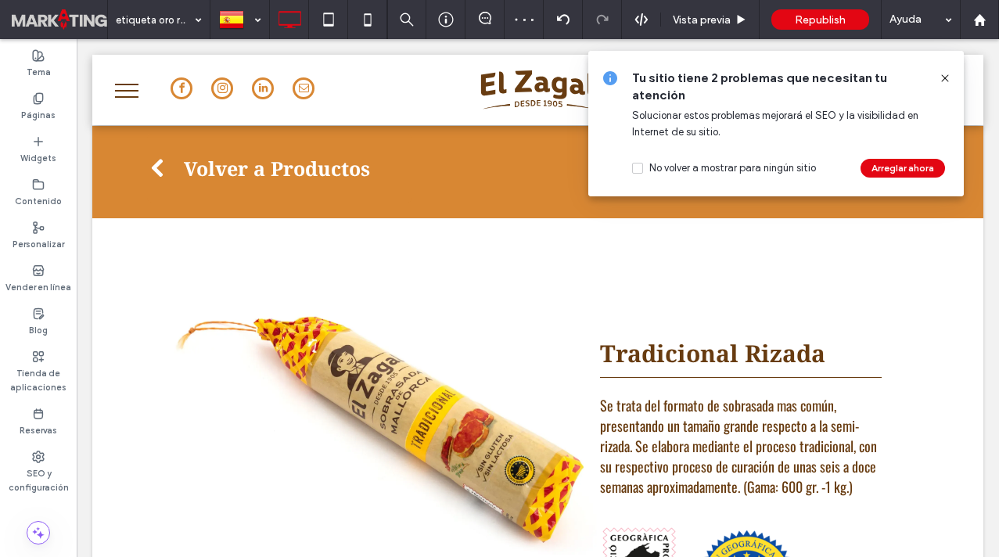
click at [946, 78] on icon at bounding box center [945, 78] width 13 height 13
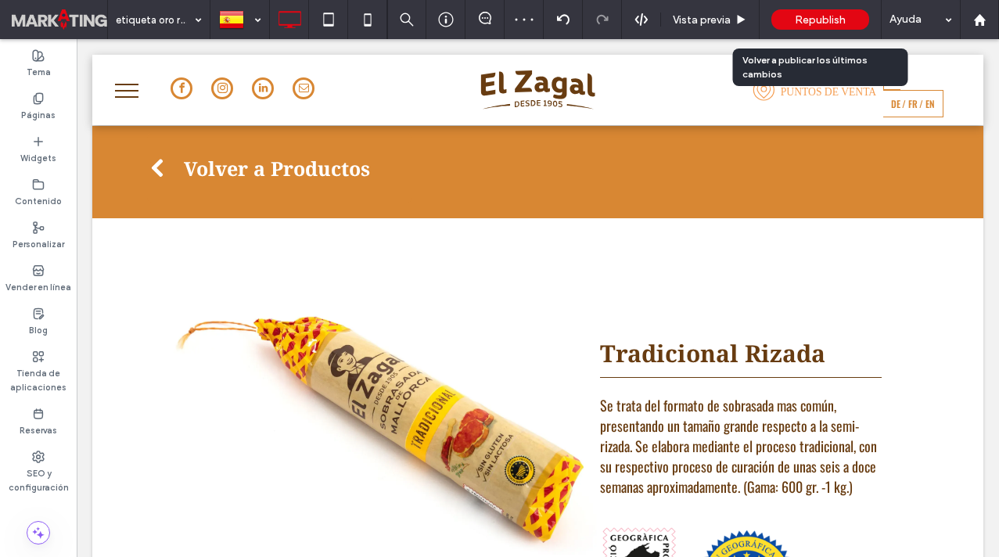
click at [838, 17] on span "Republish" at bounding box center [820, 19] width 51 height 13
